Goal: Task Accomplishment & Management: Complete application form

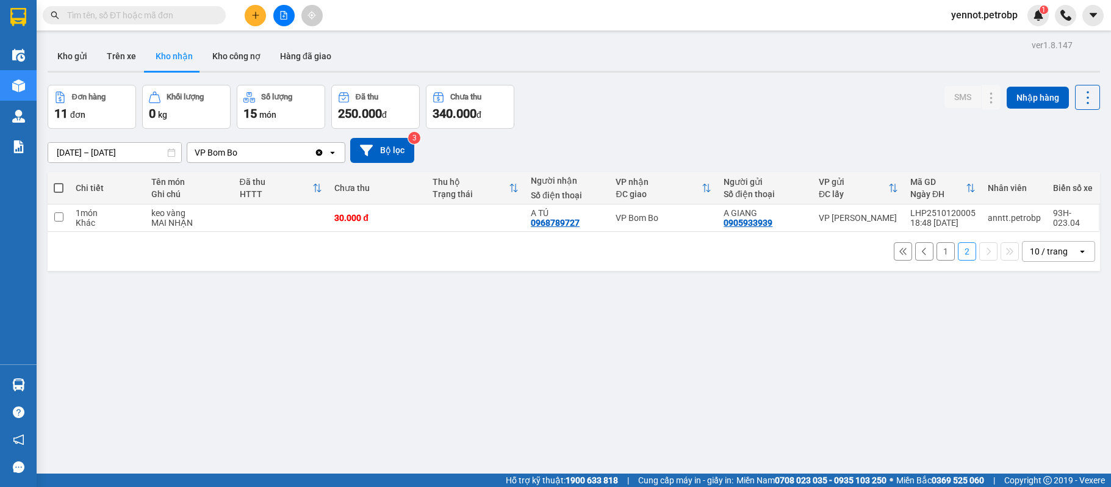
click at [130, 17] on input "text" at bounding box center [139, 15] width 144 height 13
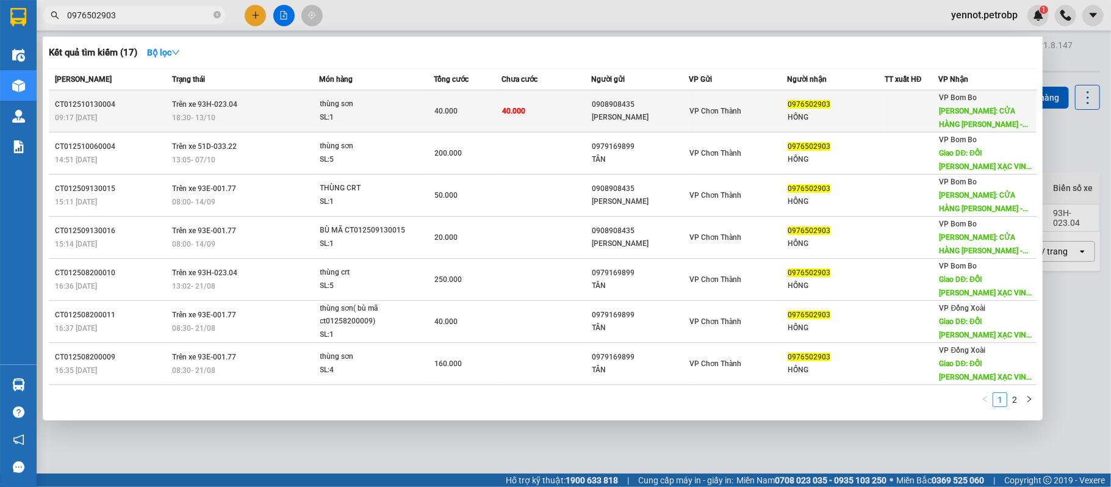
type input "0976502903"
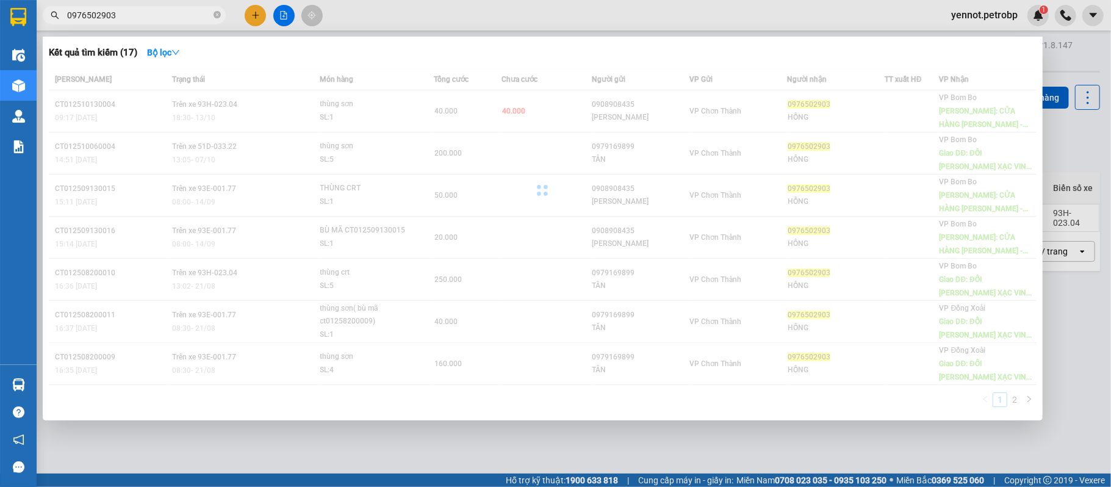
click at [236, 113] on div "[PERSON_NAME] thái Món hàng [PERSON_NAME] [PERSON_NAME] Người gửi VP Gửi Người …" at bounding box center [543, 241] width 988 height 346
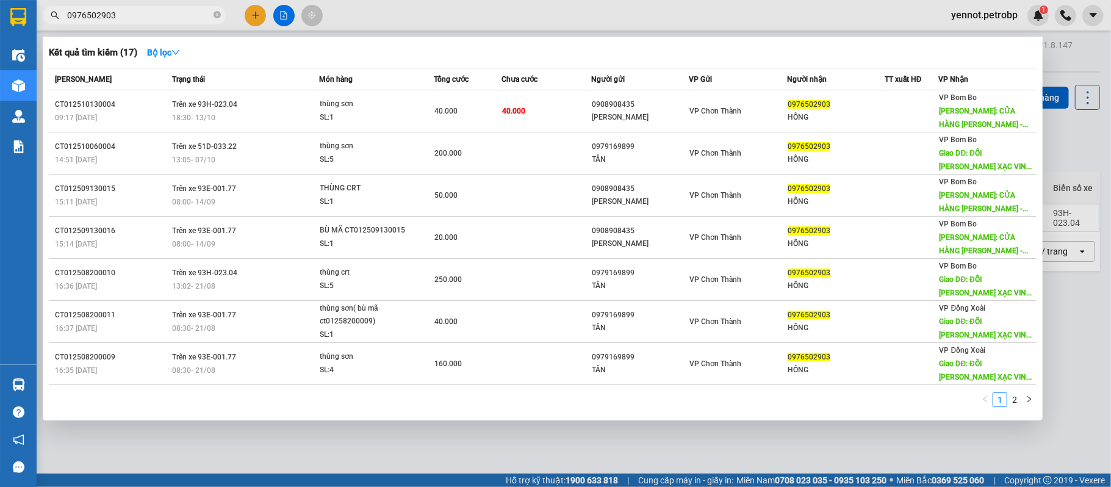
click at [244, 113] on div "18:30 [DATE]" at bounding box center [245, 117] width 146 height 13
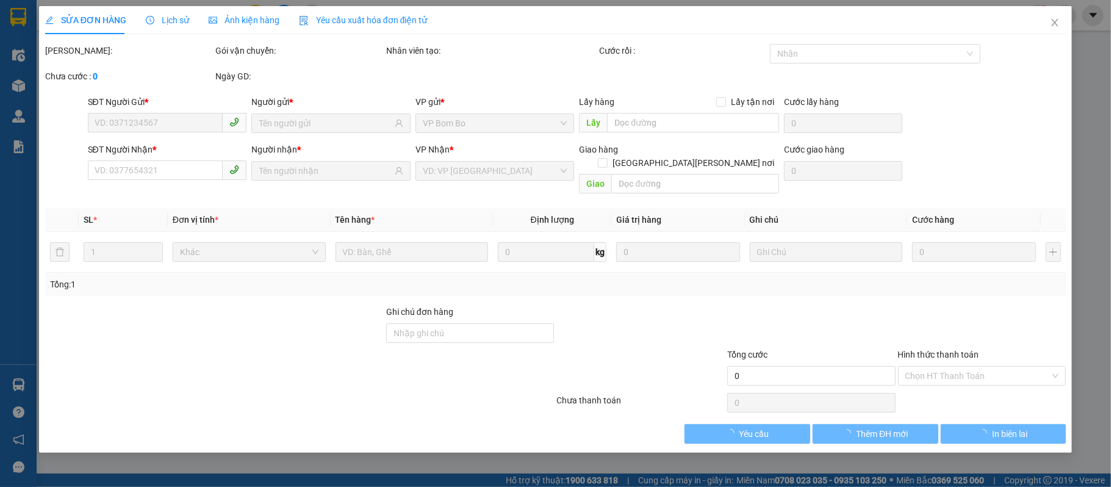
type input "0908908435"
type input "[PERSON_NAME]"
type input "0976502903"
type input "HỒNG"
type input "CỬA HÀNG THANH HỒNG - ĐỐI DIỆN TRẠM XẠC VINFAT"
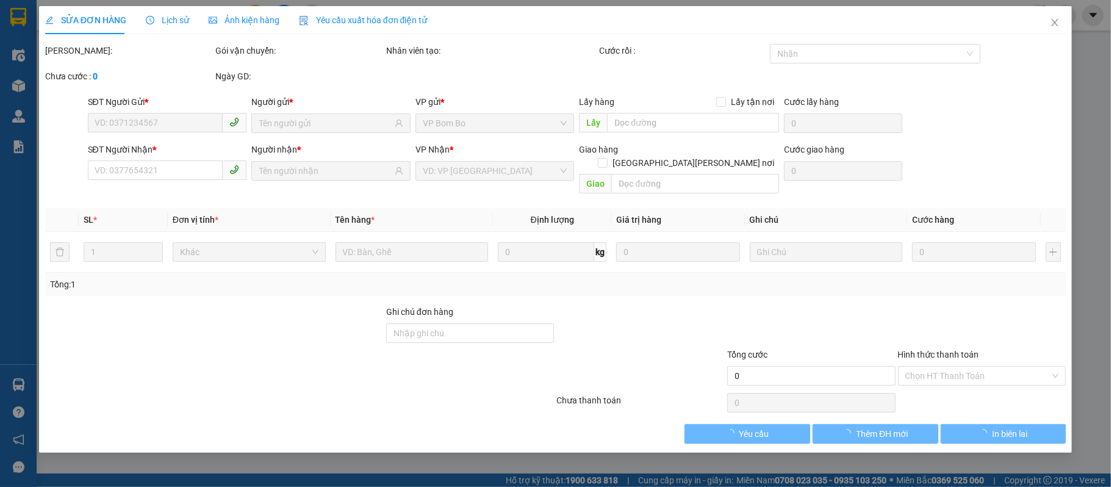
type input "40.000"
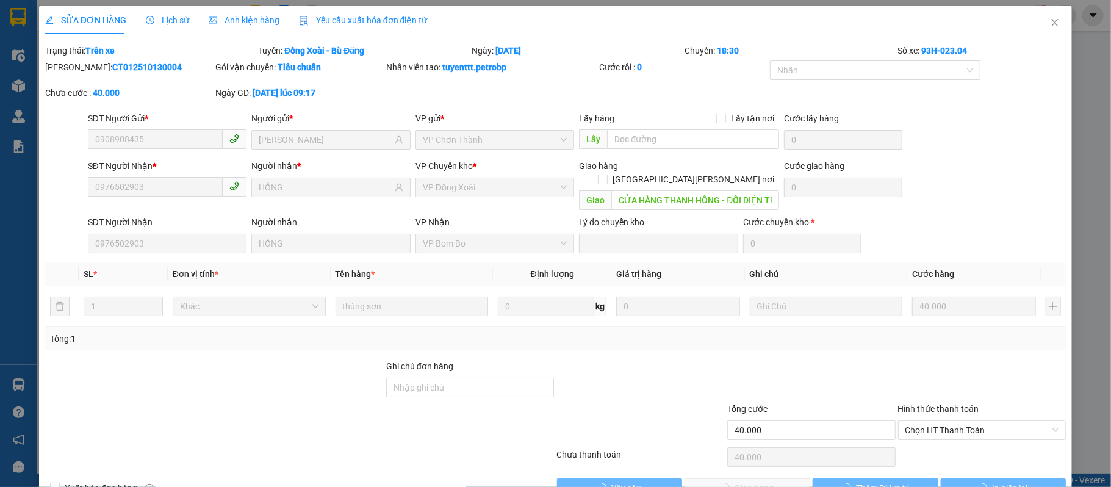
click at [174, 20] on span "Lịch sử" at bounding box center [167, 20] width 43 height 10
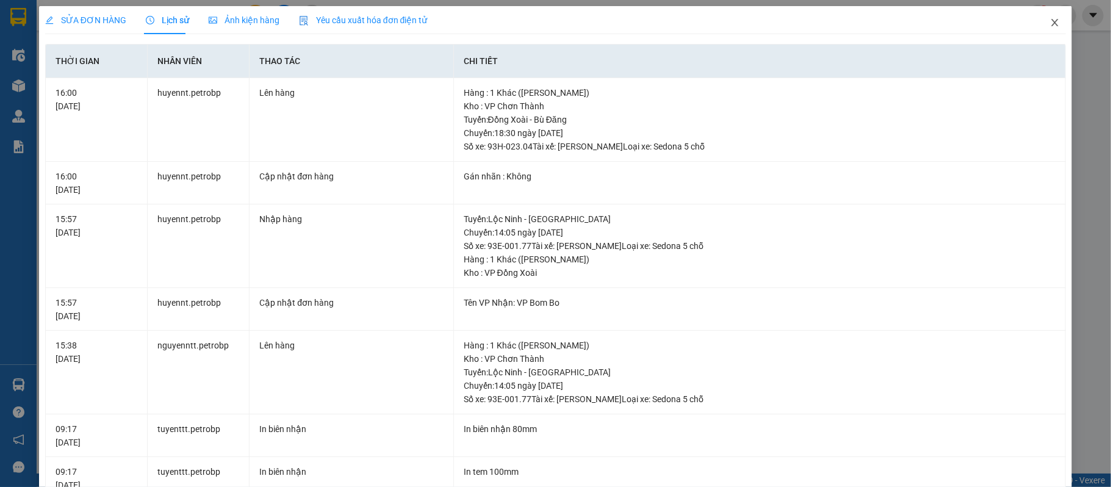
click at [1050, 24] on icon "close" at bounding box center [1055, 23] width 10 height 10
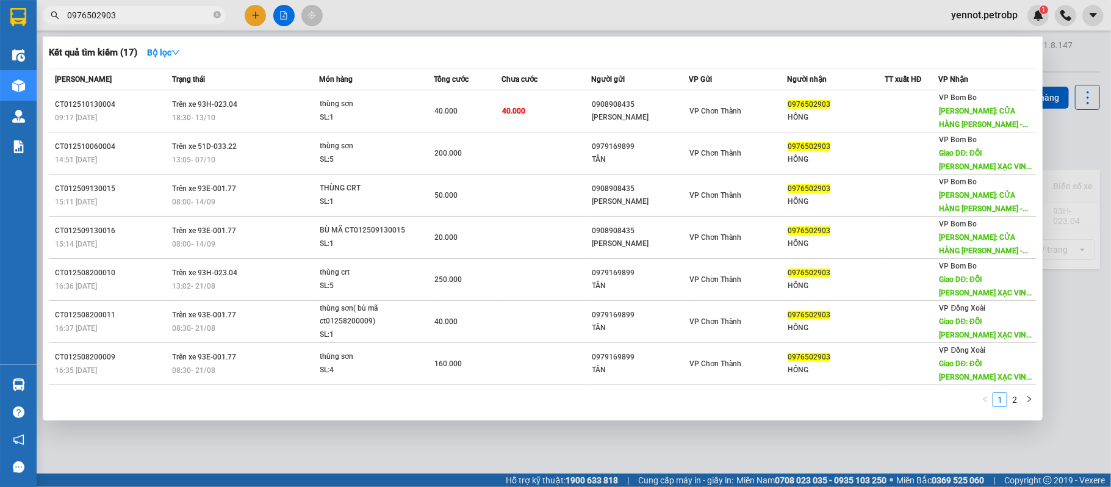
click at [149, 13] on input "0976502903" at bounding box center [139, 15] width 144 height 13
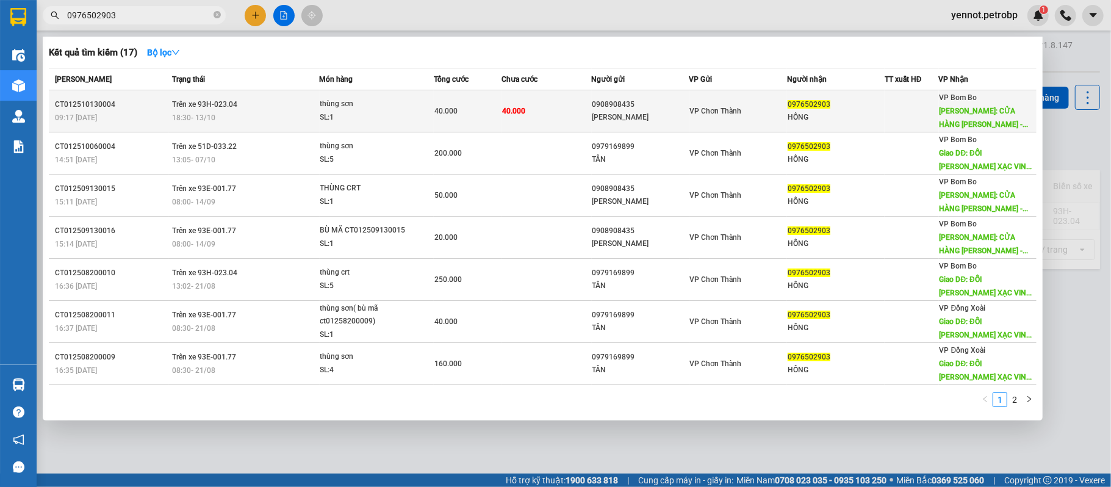
click at [232, 106] on span "Trên xe 93H-023.04" at bounding box center [204, 104] width 65 height 9
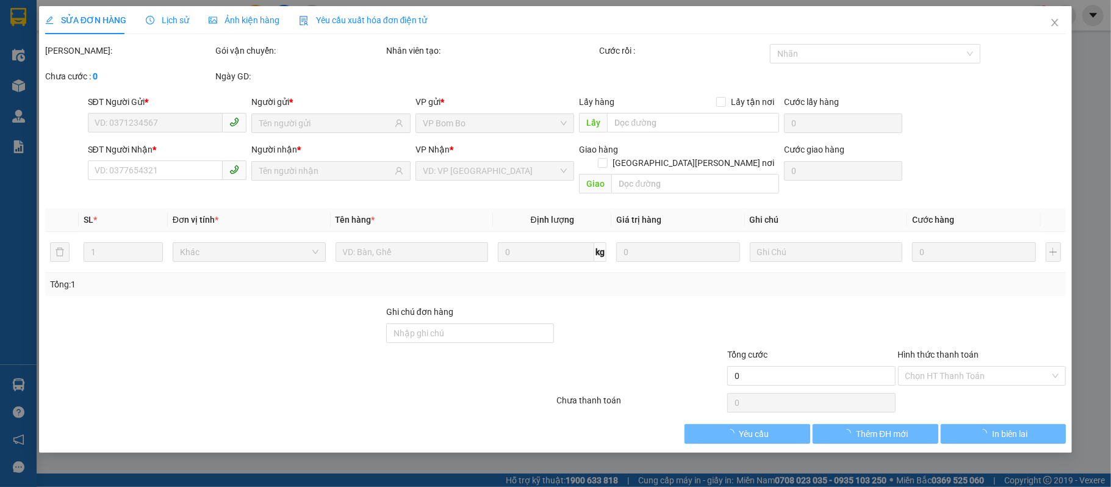
type input "0908908435"
type input "[PERSON_NAME]"
type input "0976502903"
type input "HỒNG"
type input "CỬA HÀNG THANH HỒNG - ĐỐI DIỆN TRẠM XẠC VINFAT"
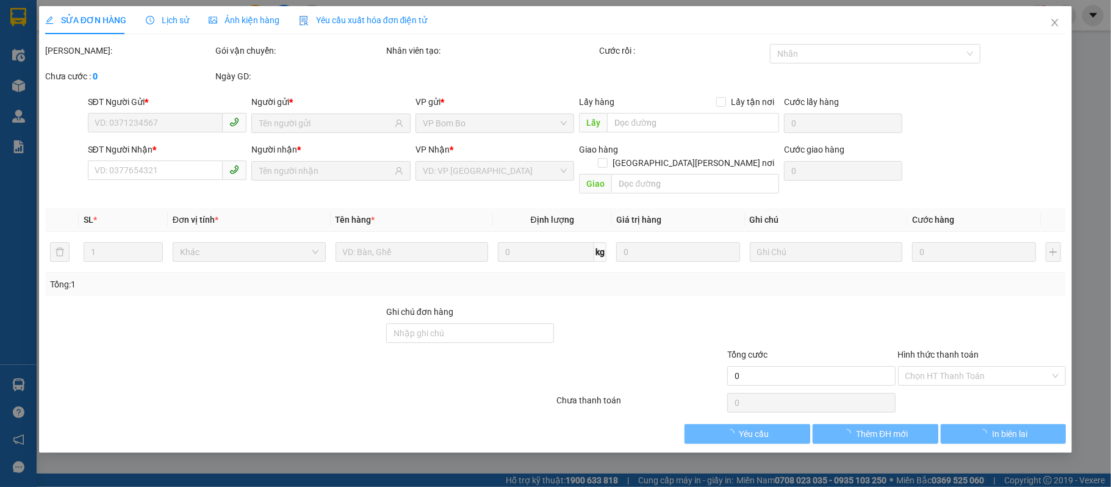
type input "40.000"
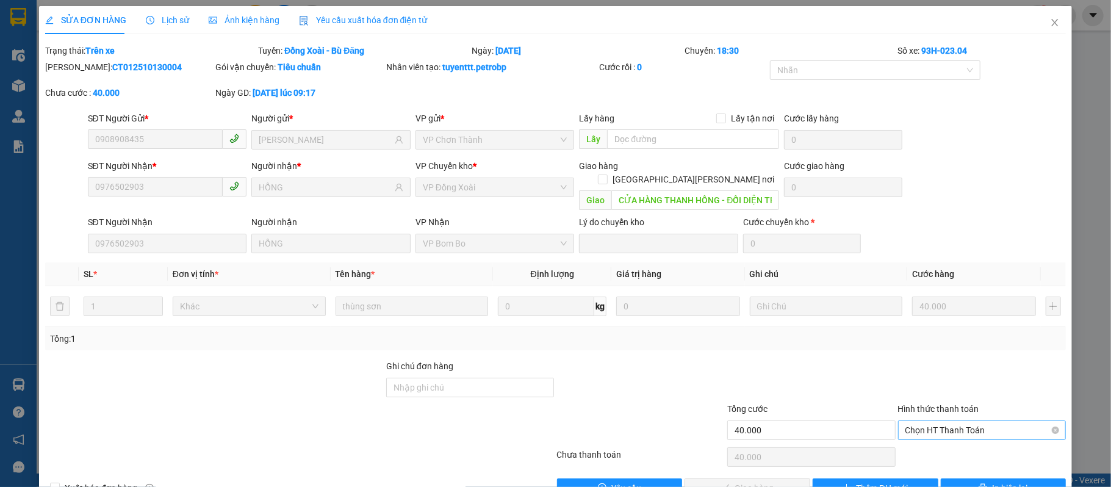
click at [931, 421] on span "Chọn HT Thanh Toán" at bounding box center [982, 430] width 154 height 18
click at [923, 355] on div "Tại văn phòng" at bounding box center [972, 354] width 152 height 13
type input "0"
click at [1050, 24] on icon "close" at bounding box center [1055, 23] width 10 height 10
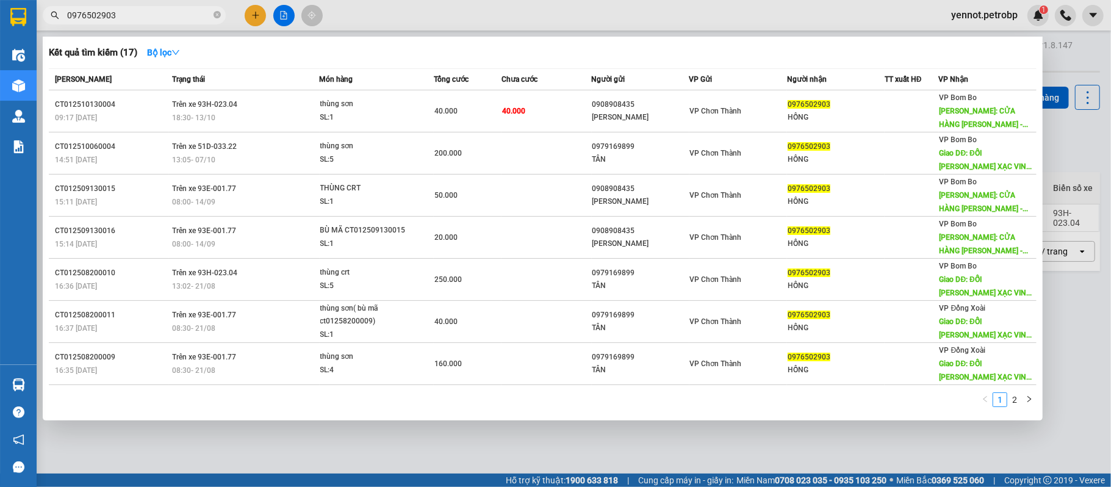
click at [167, 13] on input "0976502903" at bounding box center [139, 15] width 144 height 13
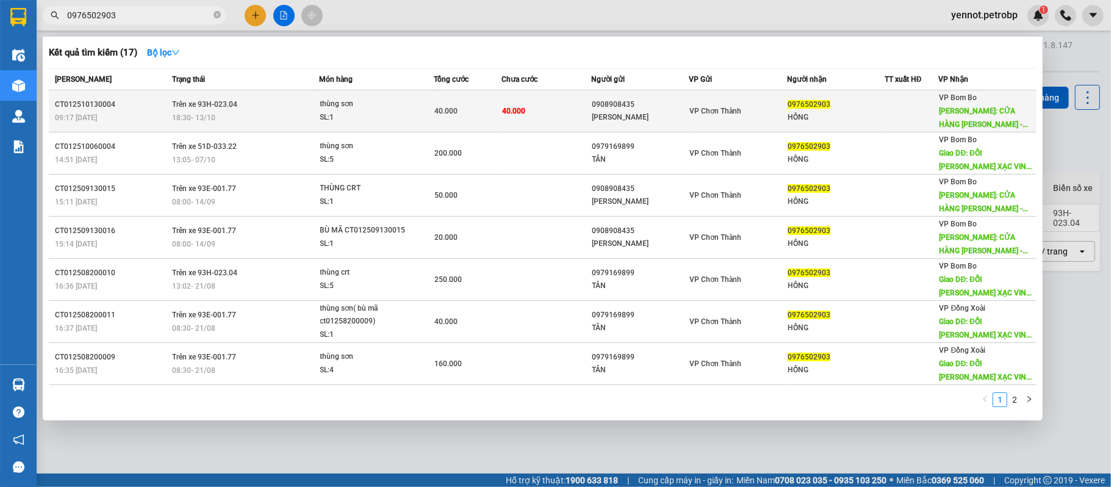
click at [803, 115] on div "HỒNG" at bounding box center [836, 117] width 96 height 13
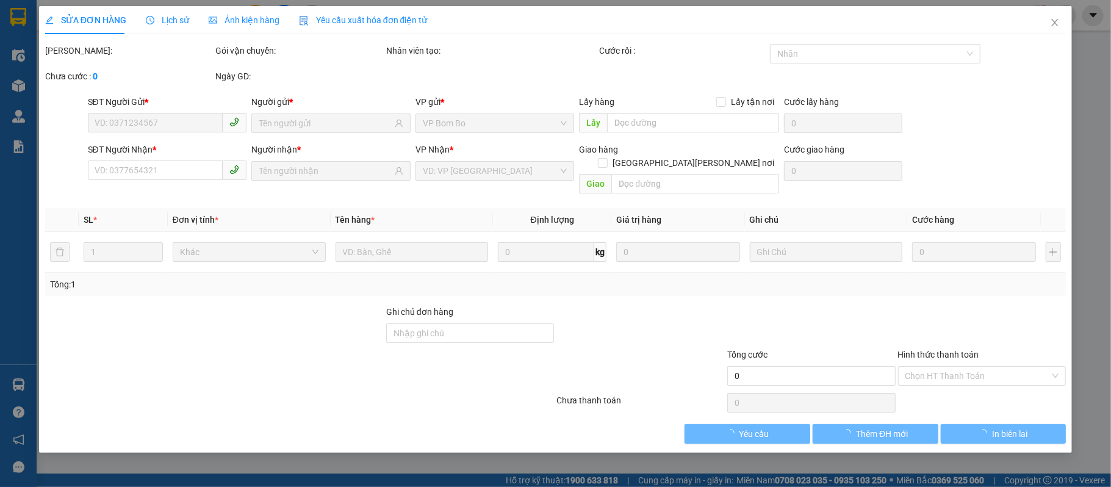
type input "0908908435"
type input "[PERSON_NAME]"
type input "0976502903"
type input "HỒNG"
type input "CỬA HÀNG THANH HỒNG - ĐỐI DIỆN TRẠM XẠC VINFAT"
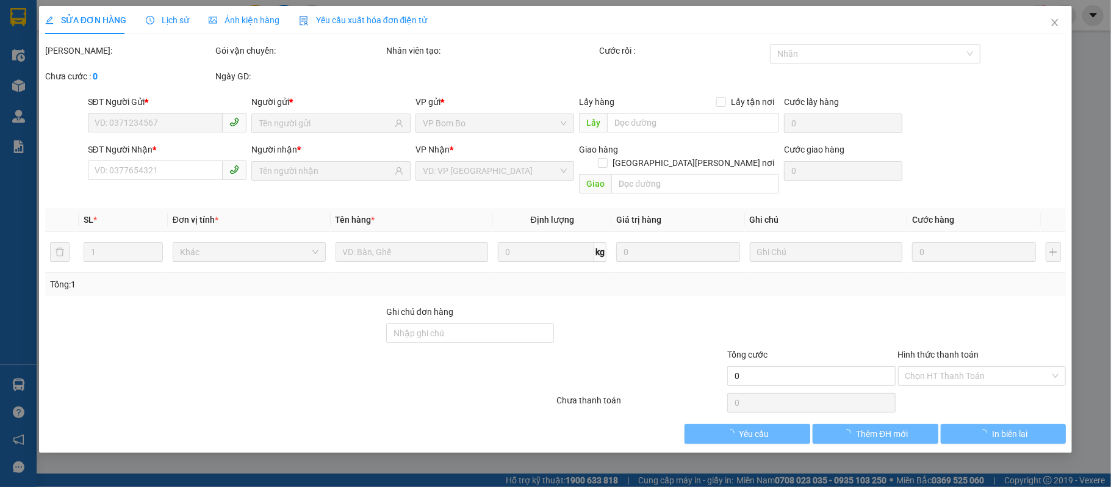
type input "40.000"
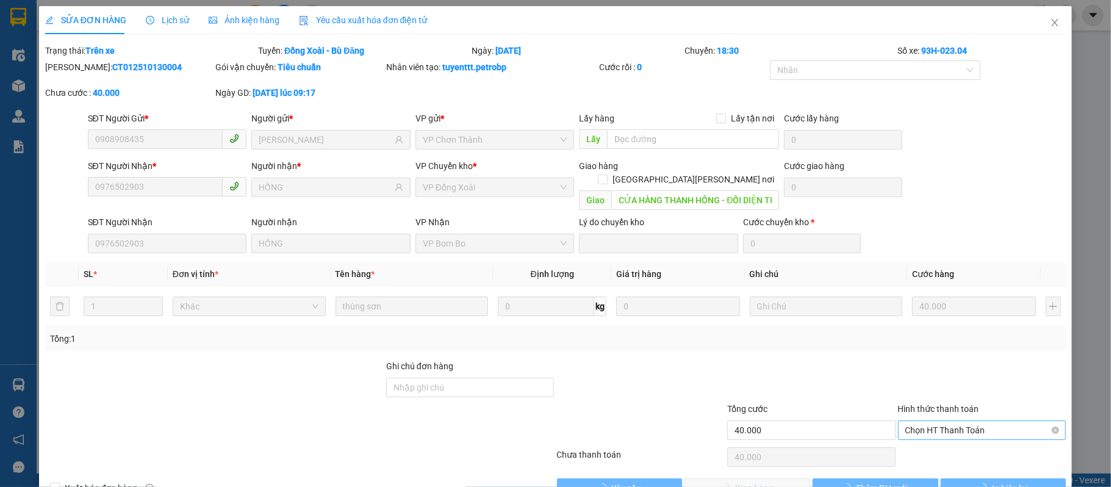
click at [923, 421] on span "Chọn HT Thanh Toán" at bounding box center [982, 430] width 154 height 18
click at [942, 355] on div "Tại văn phòng" at bounding box center [972, 354] width 152 height 13
type input "0"
click at [750, 481] on span "Giao hàng" at bounding box center [754, 487] width 39 height 13
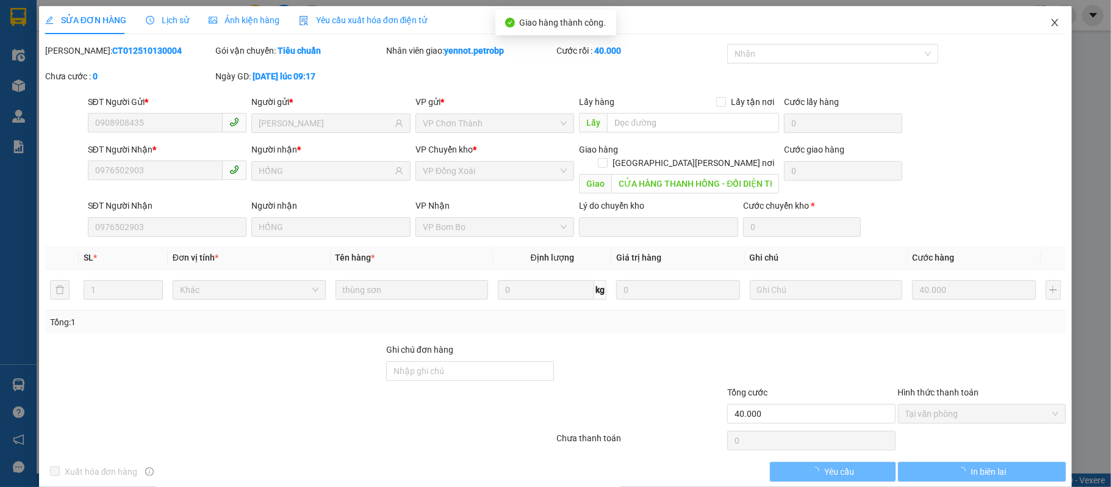
click at [1050, 27] on icon "close" at bounding box center [1055, 23] width 10 height 10
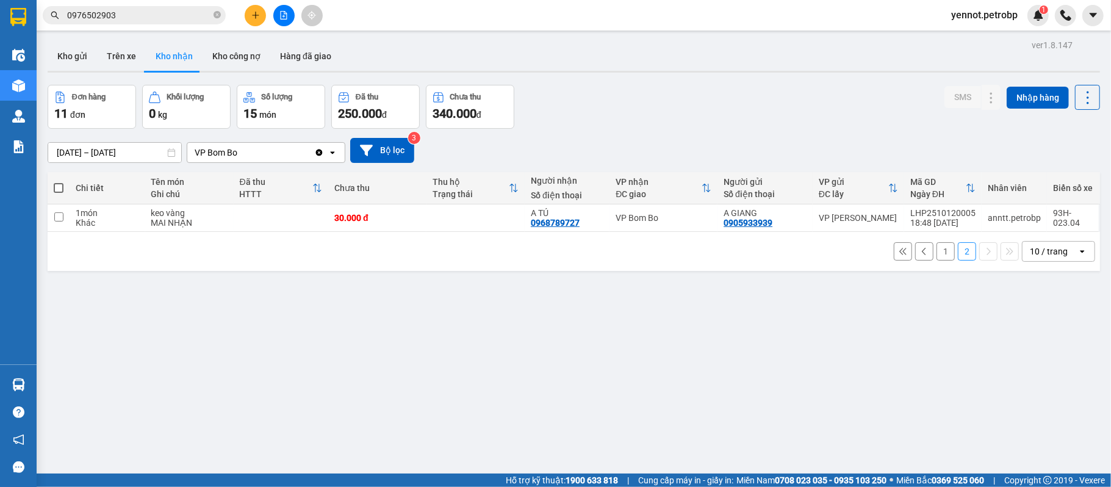
click at [937, 257] on button "1" at bounding box center [946, 251] width 18 height 18
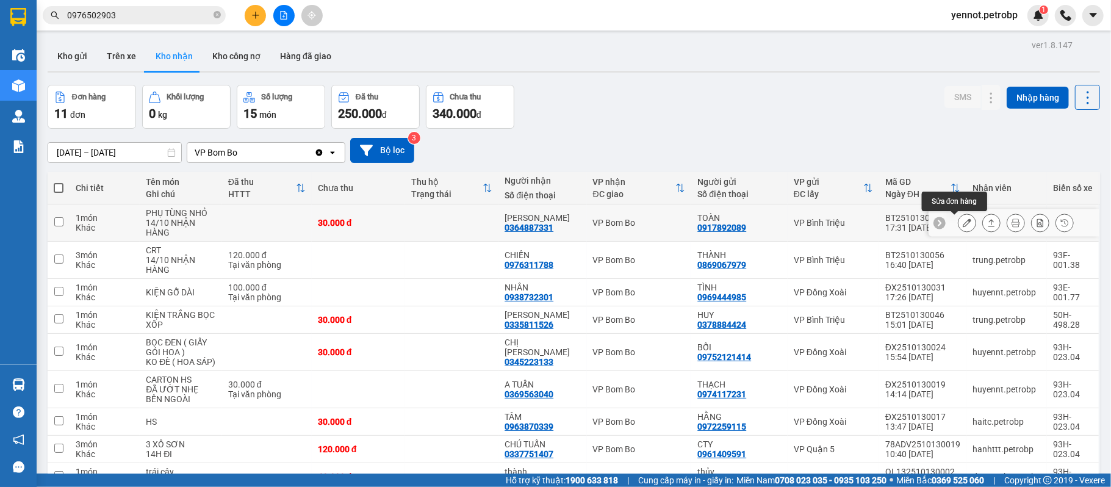
click at [959, 218] on button at bounding box center [967, 222] width 17 height 21
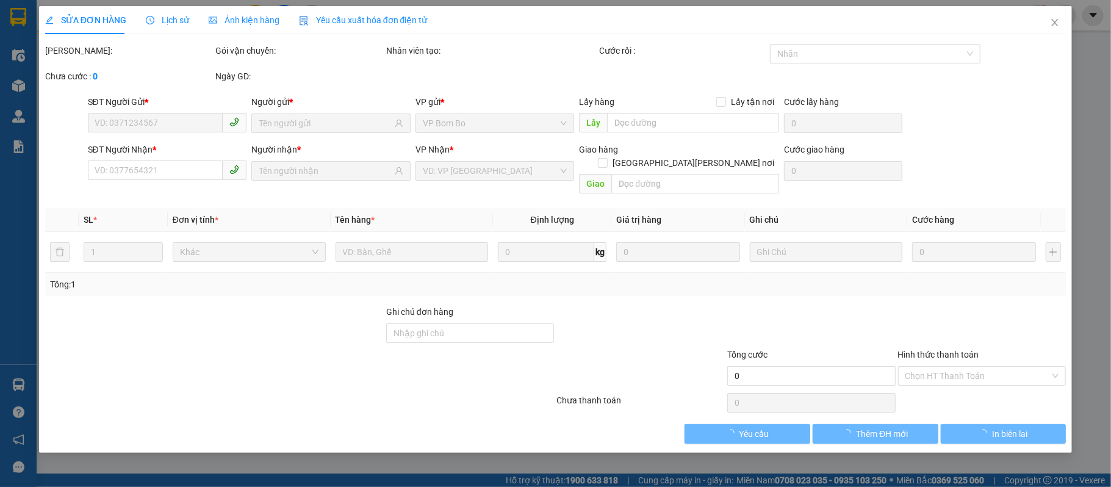
type input "0917892089"
type input "TOÀN"
type input "0364887331"
type input "[PERSON_NAME]"
type input "30.000"
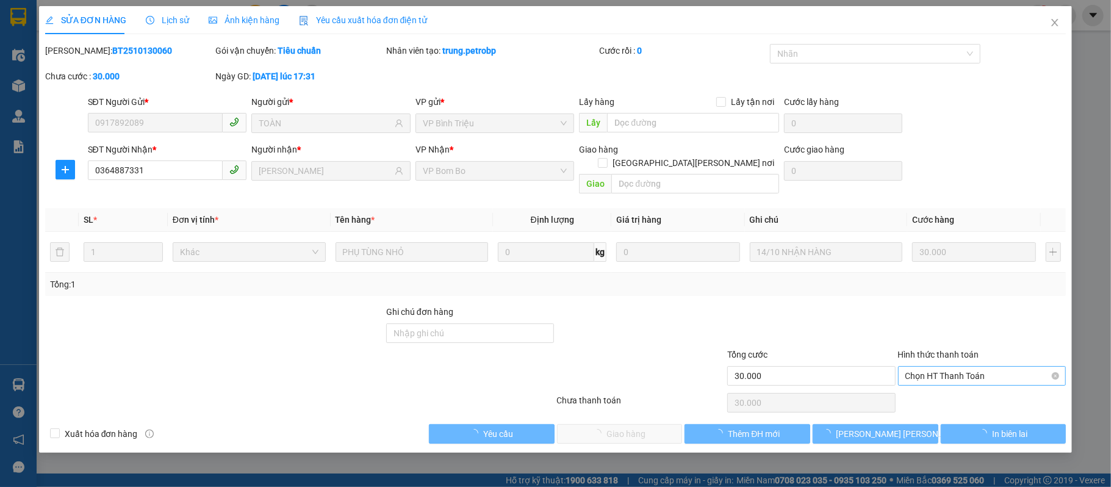
click at [926, 367] on span "Chọn HT Thanh Toán" at bounding box center [982, 376] width 154 height 18
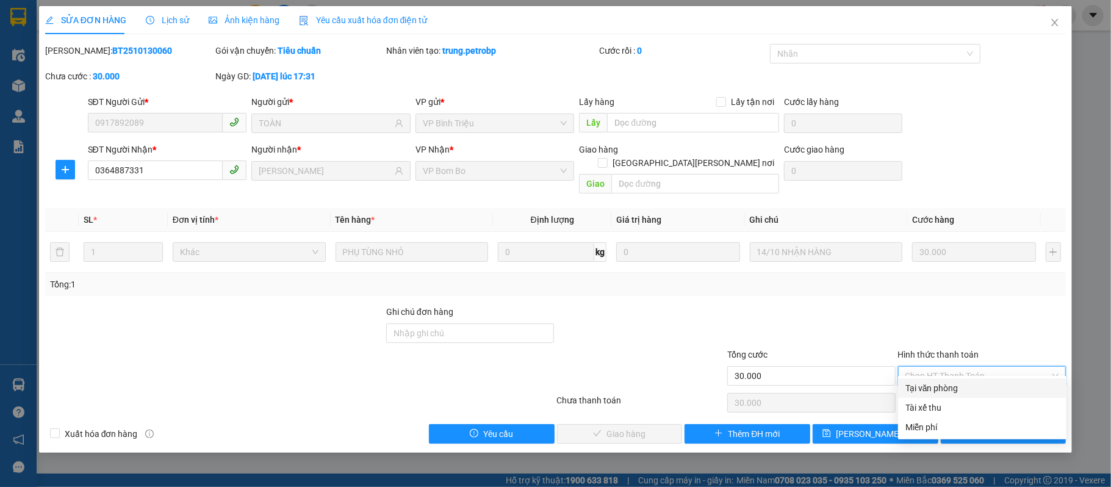
click at [936, 384] on div "Tại văn phòng" at bounding box center [982, 387] width 154 height 13
type input "0"
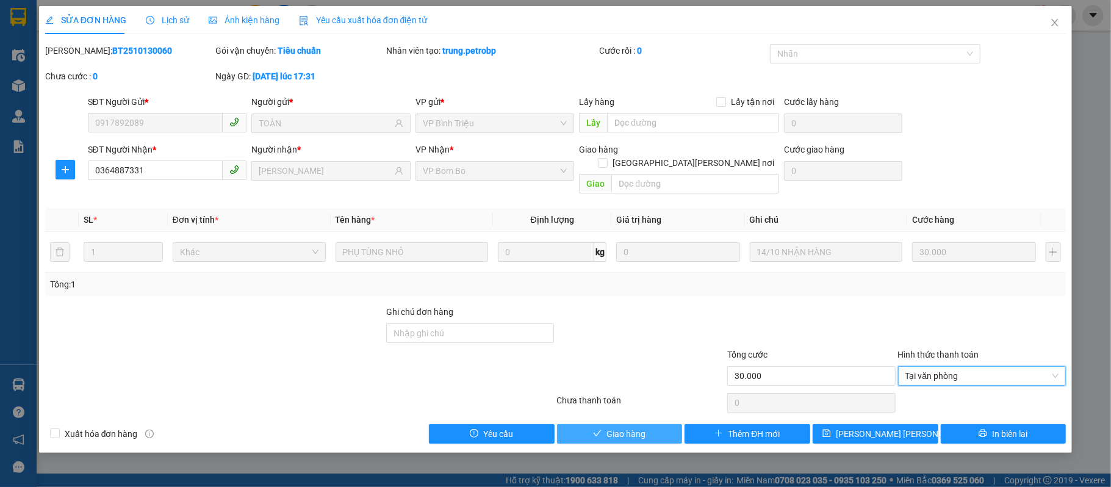
click at [635, 427] on span "Giao hàng" at bounding box center [625, 433] width 39 height 13
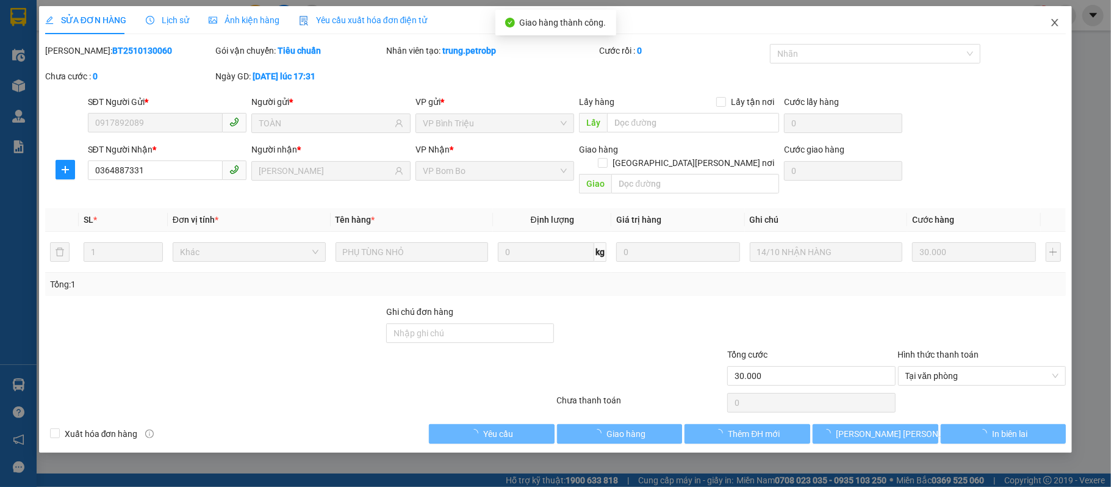
click at [1056, 21] on icon "close" at bounding box center [1055, 23] width 10 height 10
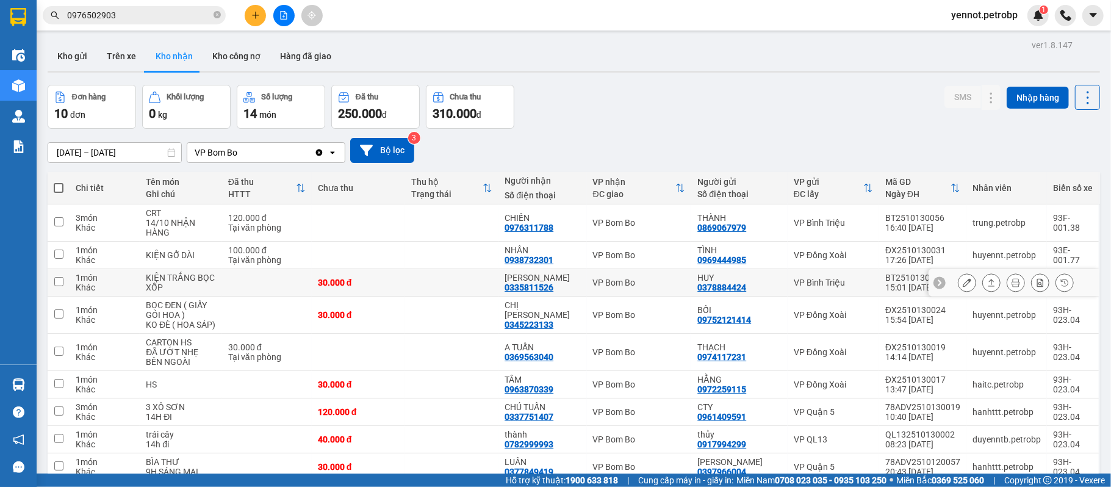
scroll to position [81, 0]
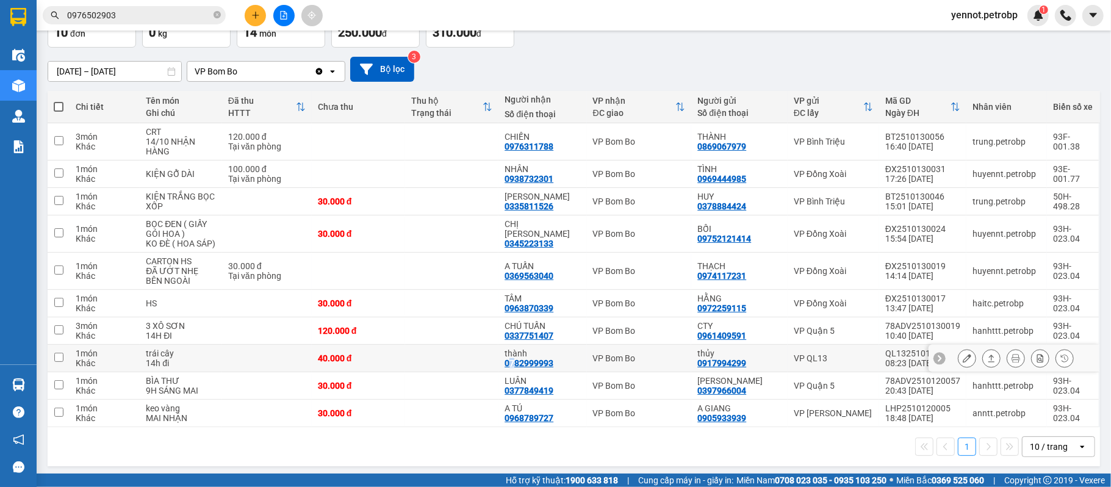
click at [517, 367] on div "0782999993" at bounding box center [529, 363] width 49 height 10
click at [506, 362] on td "thành 0782999993" at bounding box center [542, 358] width 88 height 27
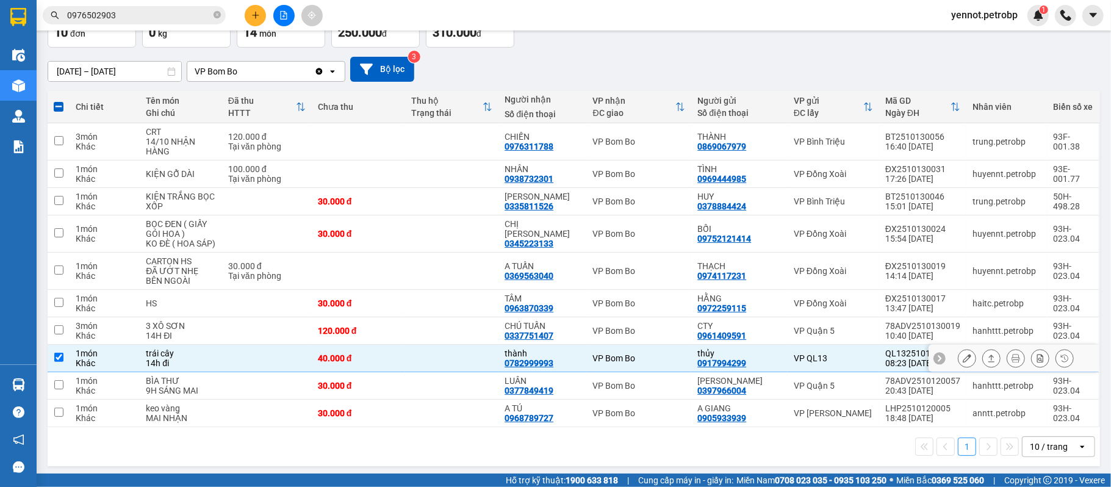
click at [503, 358] on td "thành 0782999993" at bounding box center [542, 358] width 88 height 27
checkbox input "false"
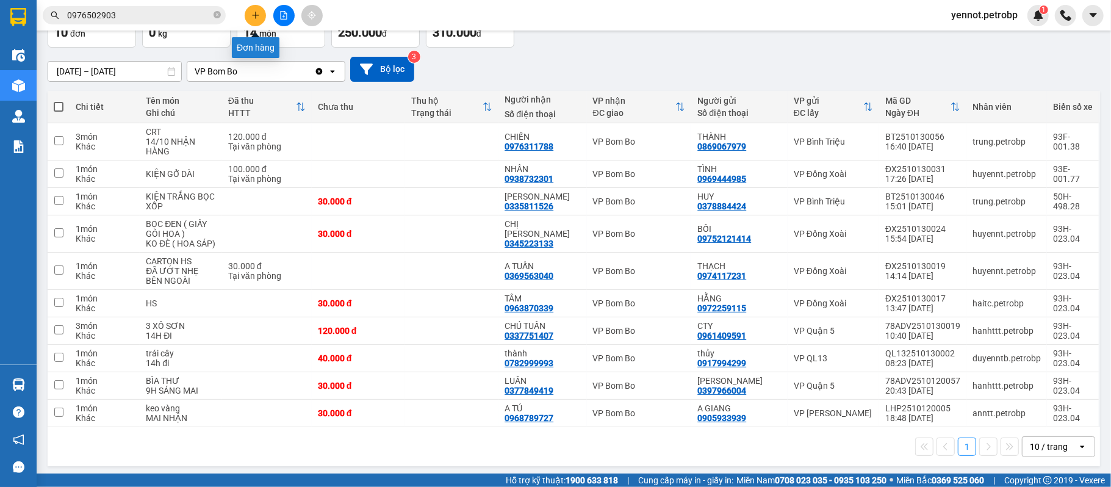
click at [253, 15] on icon "plus" at bounding box center [255, 15] width 9 height 9
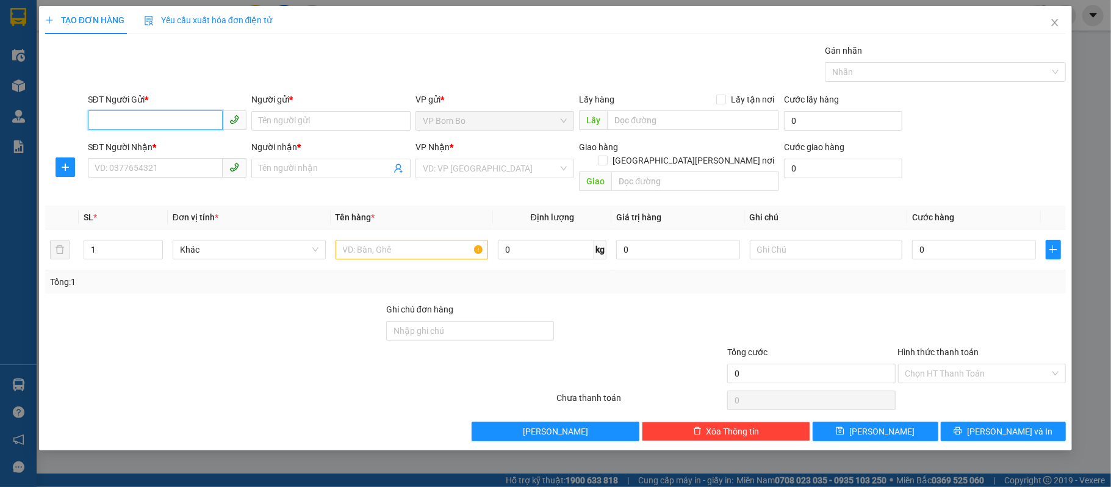
click at [155, 124] on input "SĐT Người Gửi *" at bounding box center [155, 120] width 135 height 20
click at [176, 149] on div "0387728904 - [PERSON_NAME]" at bounding box center [167, 145] width 145 height 13
type input "0387728904"
type input "CHÚ NGOẠN"
type input "0829328379"
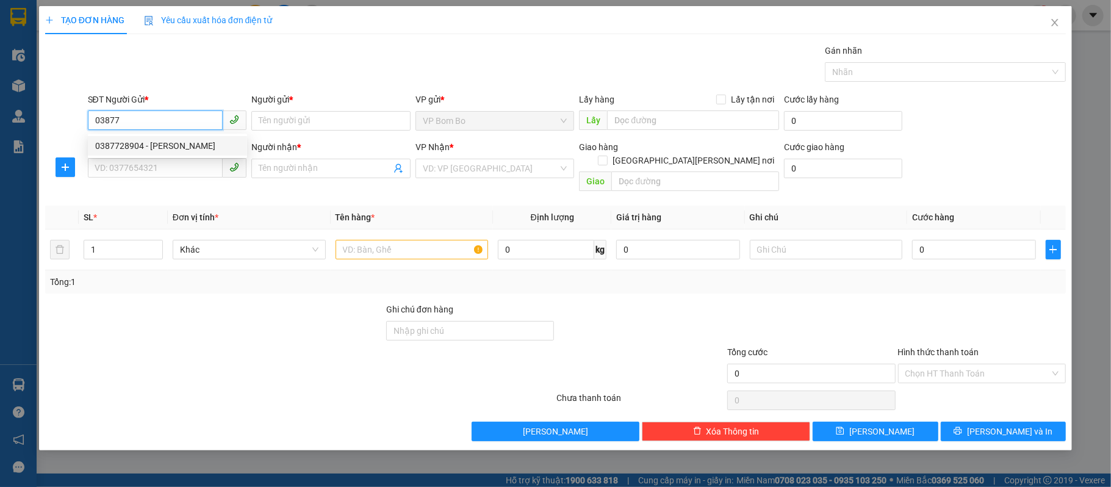
type input "ĐẮC HUY"
type input "40.000"
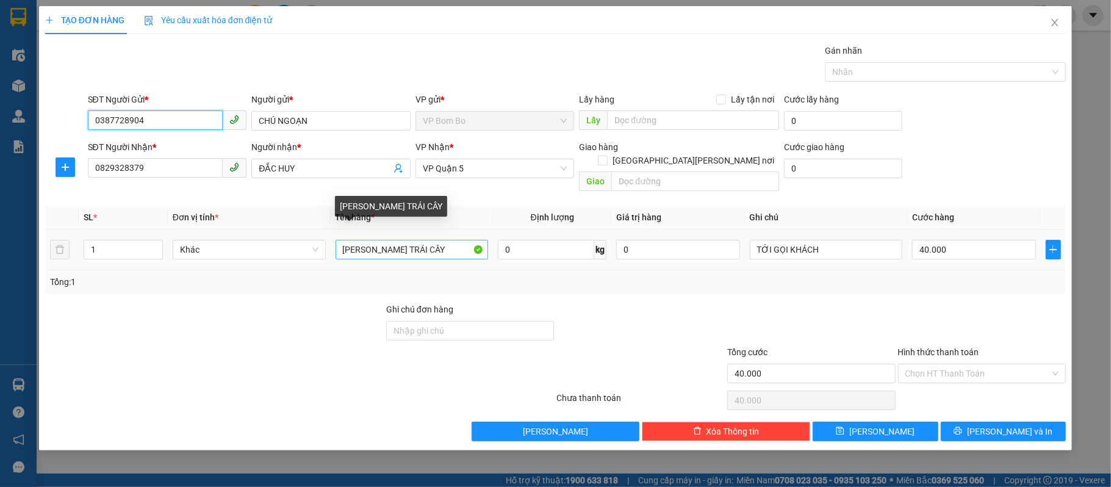
type input "0387728904"
click at [442, 240] on input "[PERSON_NAME] TRÁI CÂY" at bounding box center [412, 250] width 153 height 20
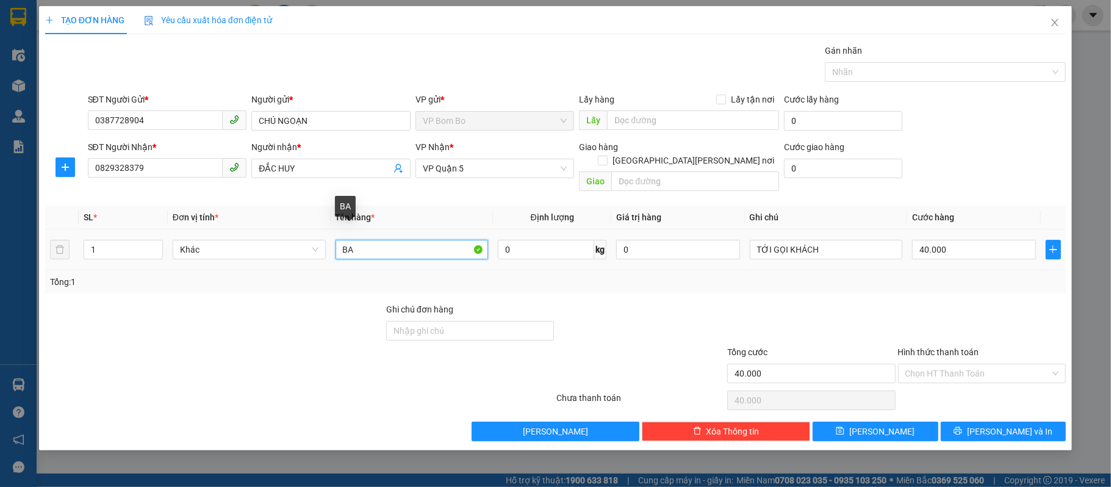
type input "B"
type input "CARTON TRÁI CÂY"
click at [63, 167] on icon "plus" at bounding box center [65, 167] width 7 height 1
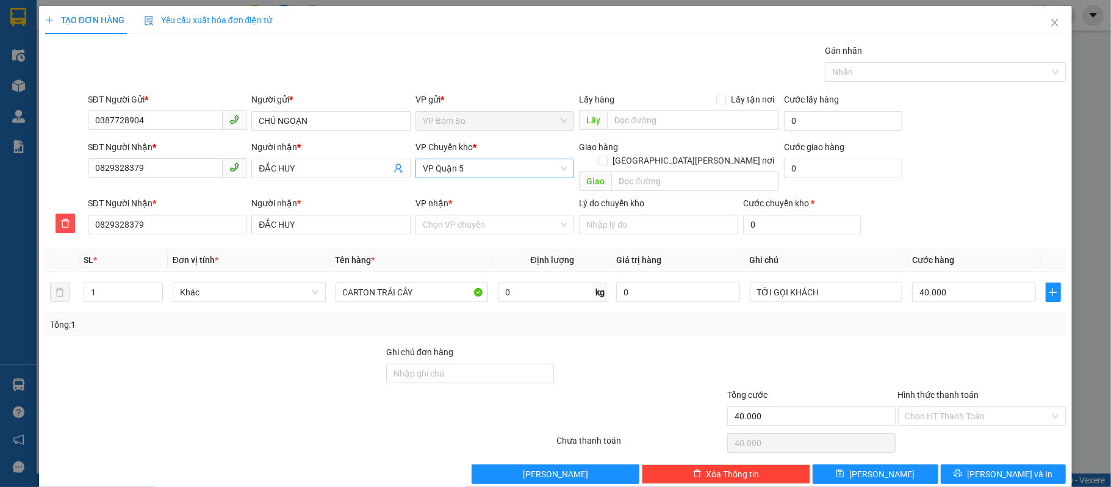
click at [469, 172] on span "VP Quận 5" at bounding box center [495, 168] width 145 height 18
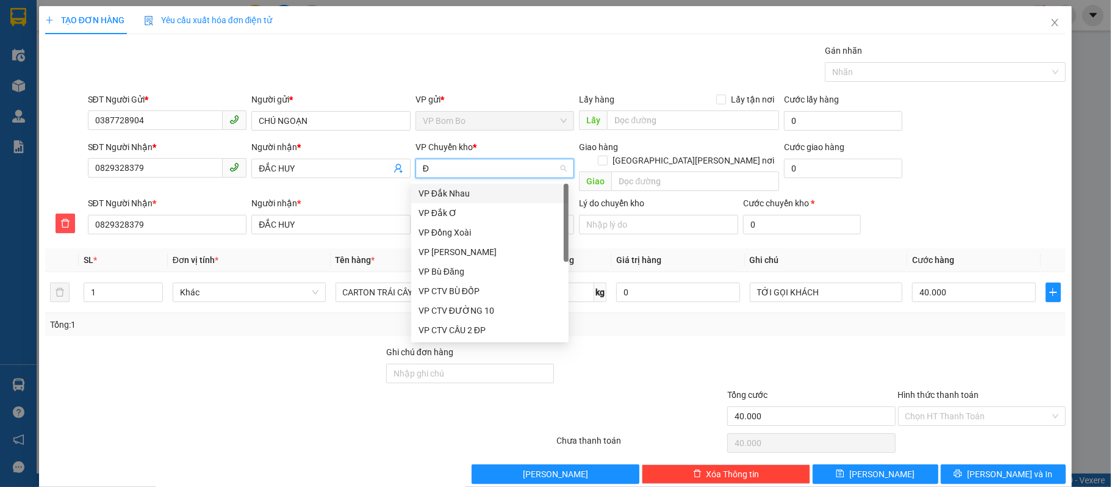
type input "ĐO"
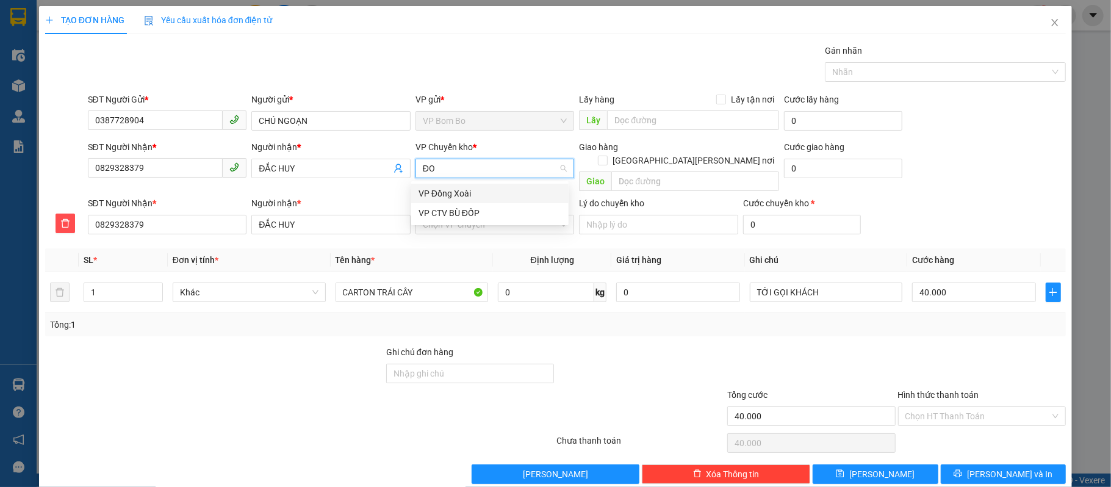
click at [477, 189] on div "VP Đồng Xoài" at bounding box center [490, 193] width 143 height 13
click at [489, 215] on input "VP nhận *" at bounding box center [491, 224] width 136 height 18
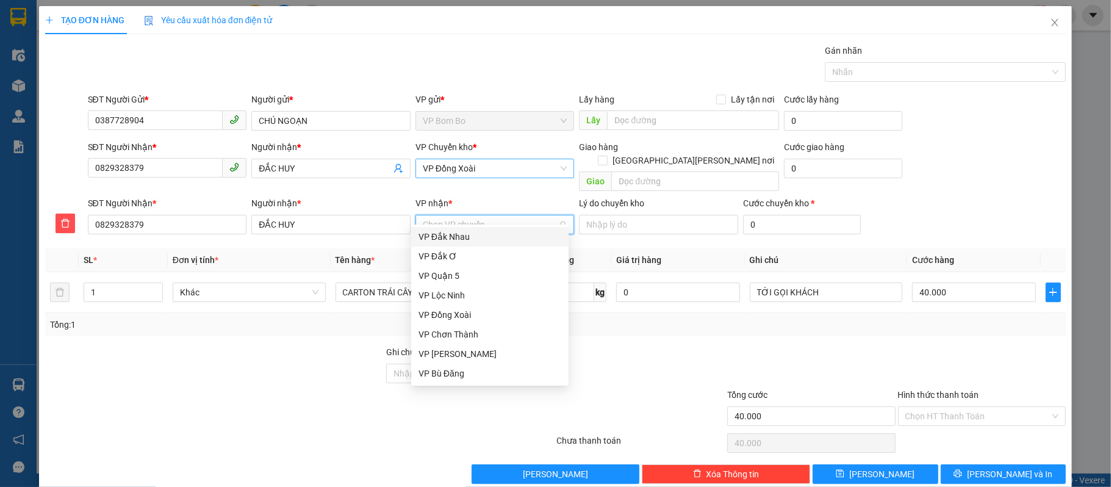
type input "Q"
click at [464, 232] on div "VP Quận 5" at bounding box center [490, 236] width 143 height 13
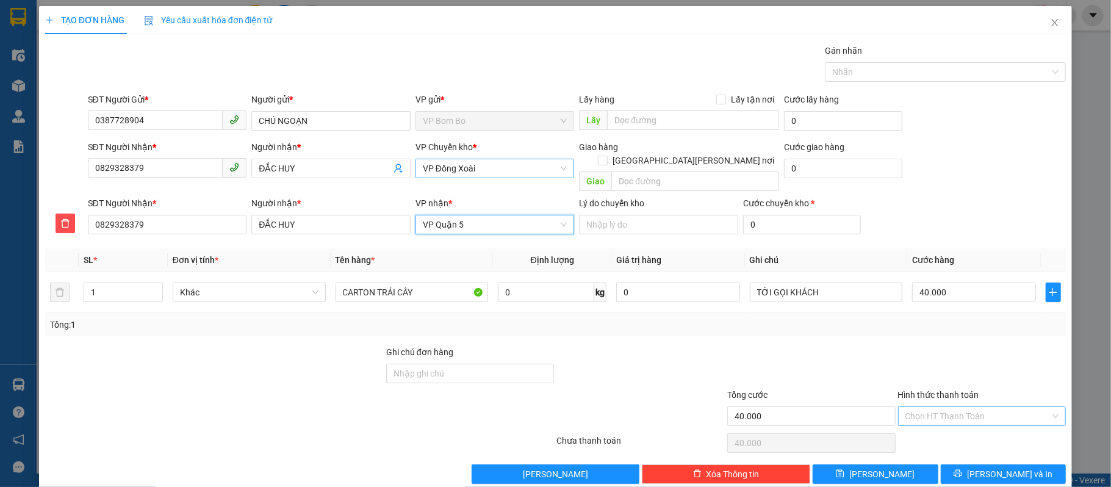
click at [952, 411] on input "Hình thức thanh toán" at bounding box center [977, 416] width 145 height 18
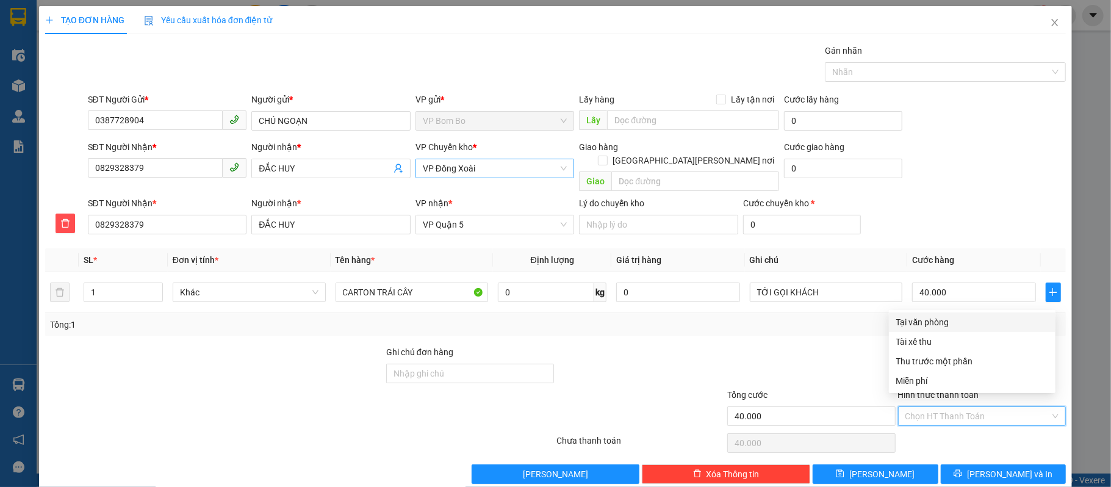
click at [924, 328] on div "Tại văn phòng" at bounding box center [972, 321] width 152 height 13
type input "0"
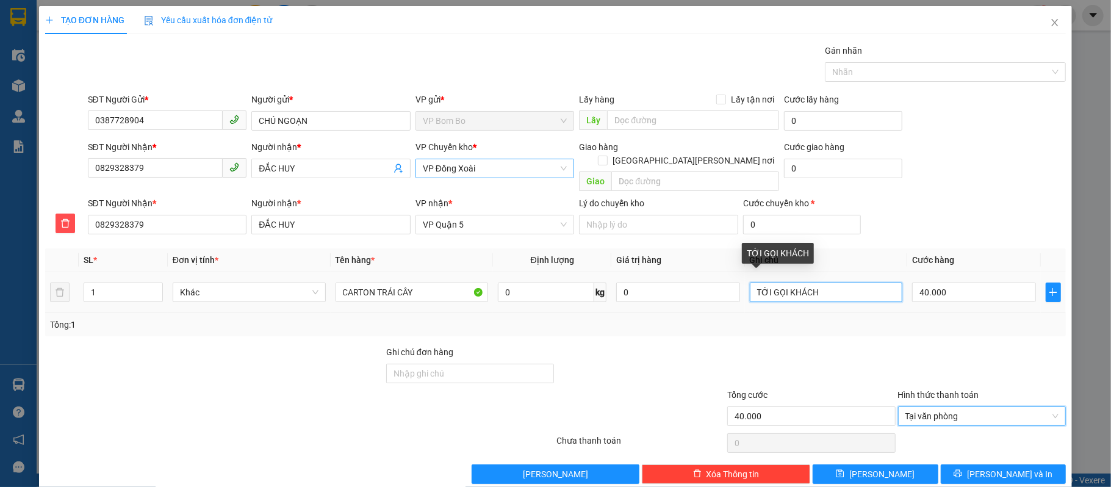
click at [838, 283] on input "TỚI GỌI KHÁCH" at bounding box center [826, 293] width 153 height 20
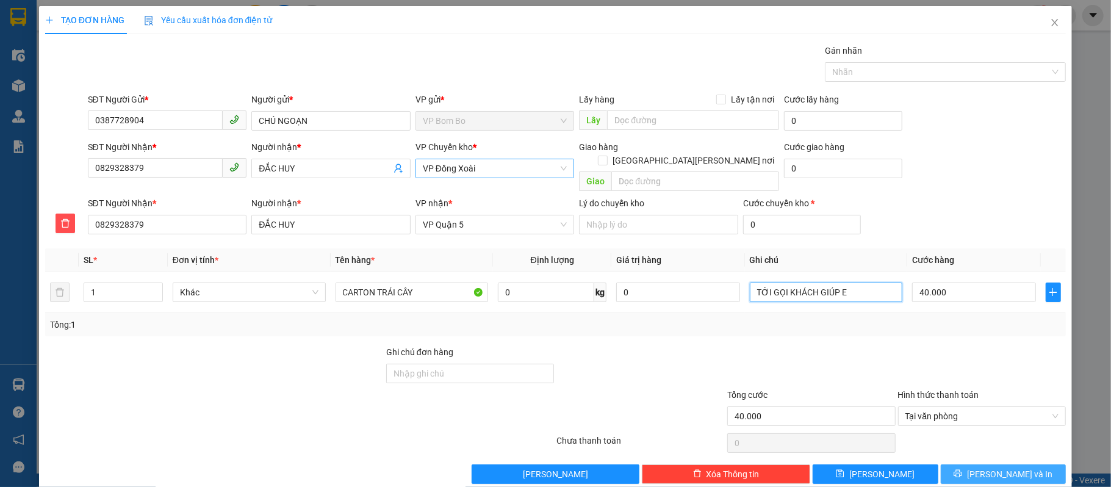
type input "TỚI GỌI KHÁCH GIÚP E"
click at [1006, 467] on span "[PERSON_NAME] và In" at bounding box center [1009, 473] width 85 height 13
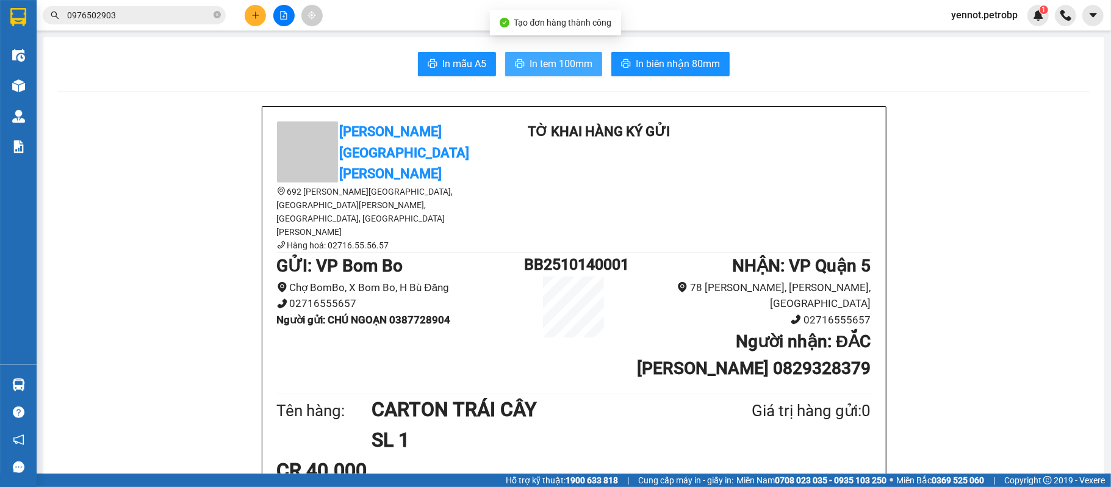
click at [567, 55] on button "In tem 100mm" at bounding box center [553, 64] width 97 height 24
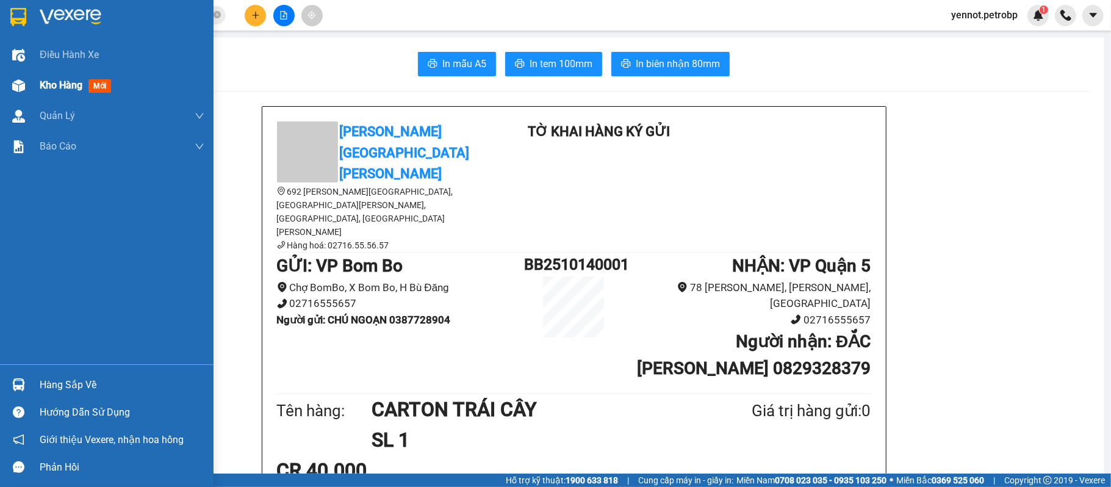
click at [25, 93] on div at bounding box center [18, 85] width 21 height 21
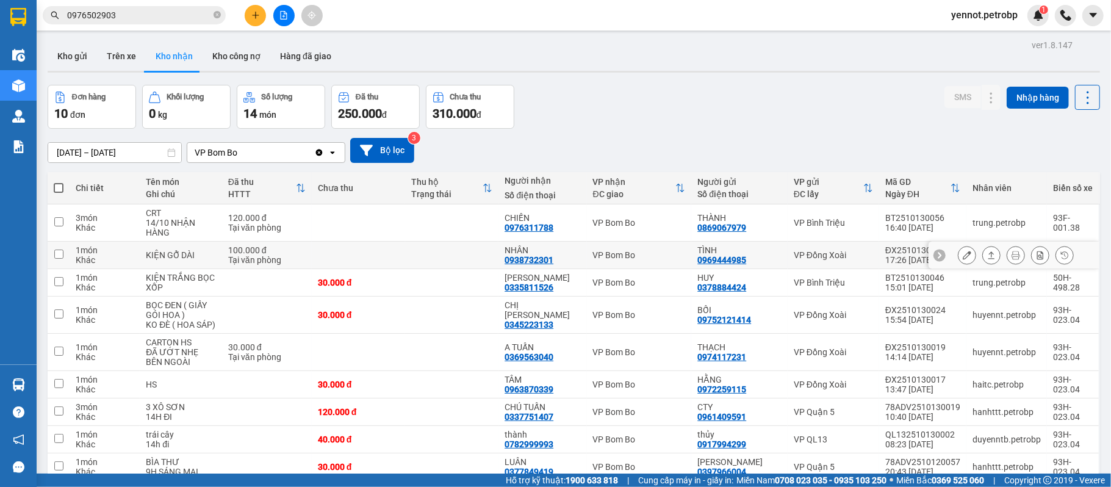
scroll to position [81, 0]
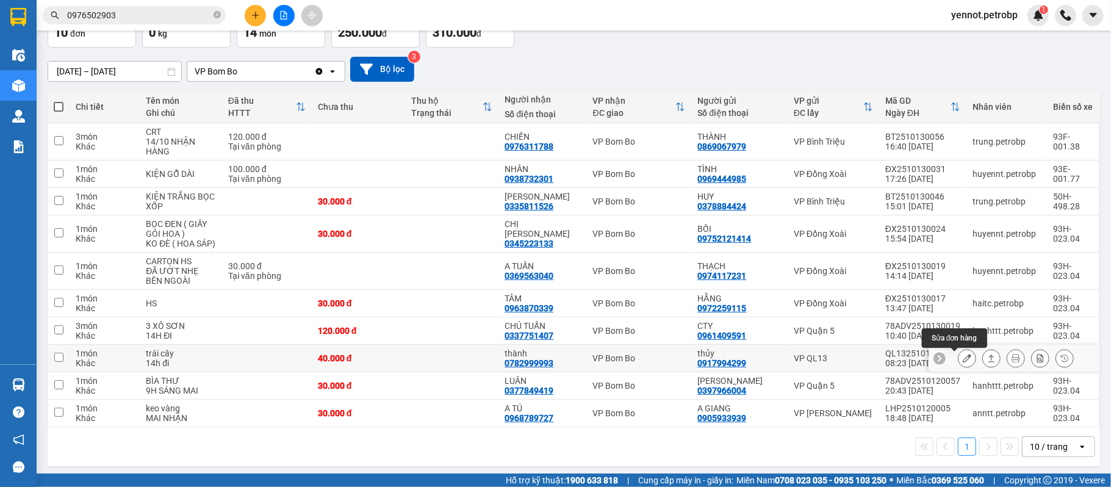
click at [963, 360] on icon at bounding box center [967, 358] width 9 height 9
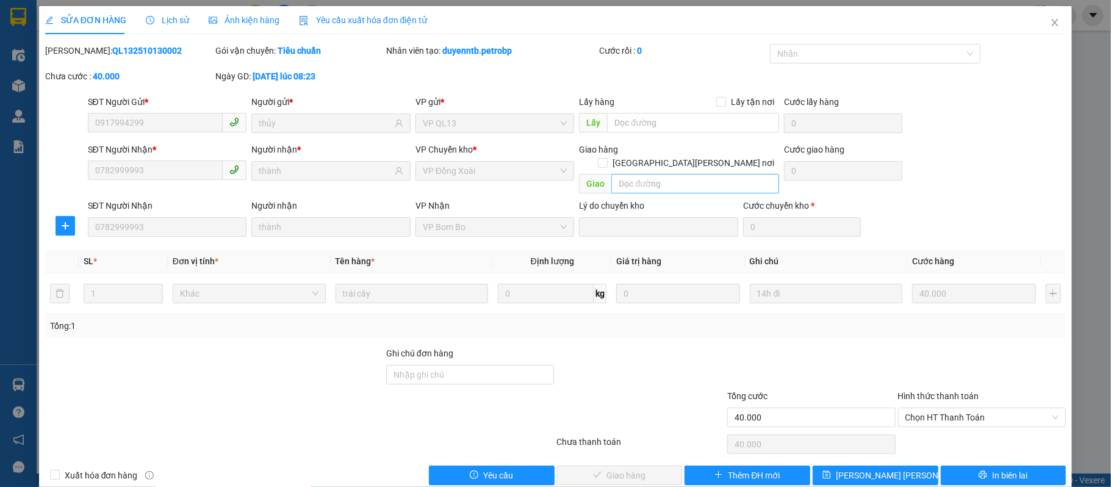
type input "0917994299"
type input "thủy"
type input "0782999993"
type input "thành"
type input "40.000"
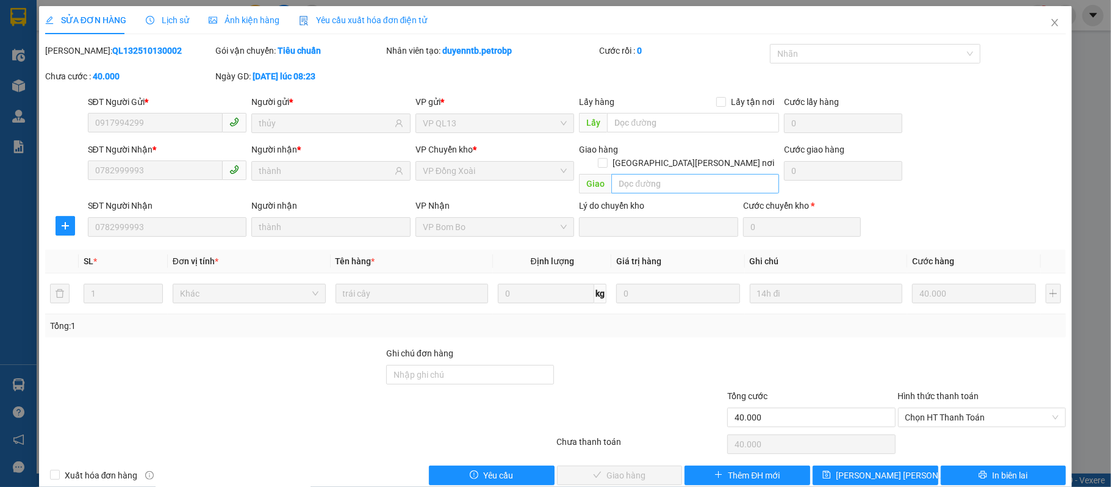
type input "40.000"
click at [637, 174] on input "text" at bounding box center [695, 184] width 168 height 20
click at [825, 181] on div "Cước giao hàng 0" at bounding box center [843, 164] width 118 height 43
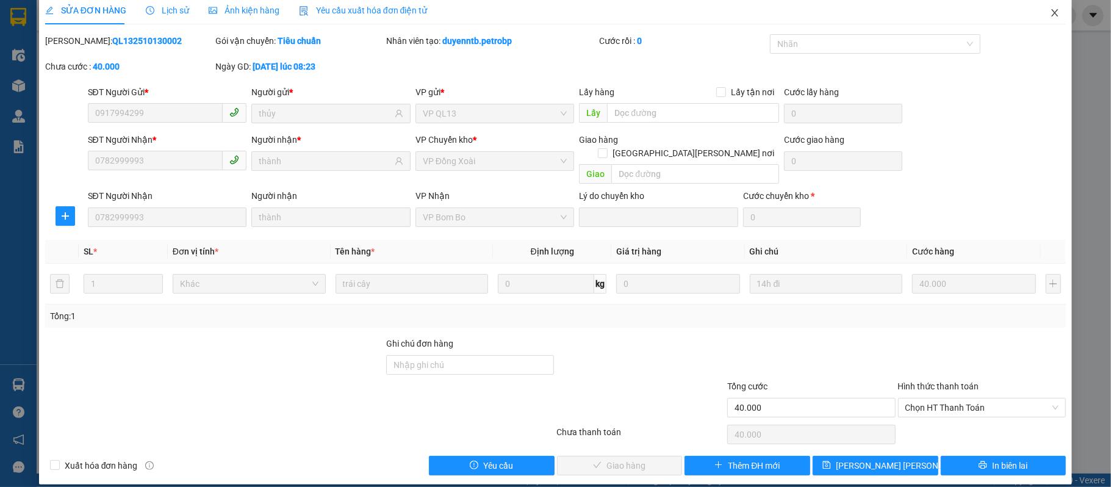
click at [1052, 13] on icon "close" at bounding box center [1055, 12] width 7 height 7
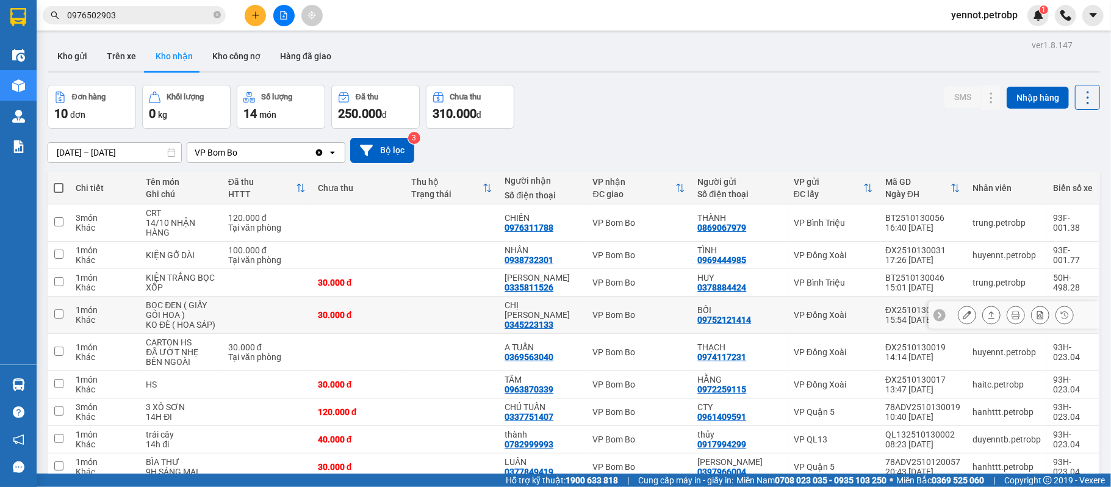
scroll to position [81, 0]
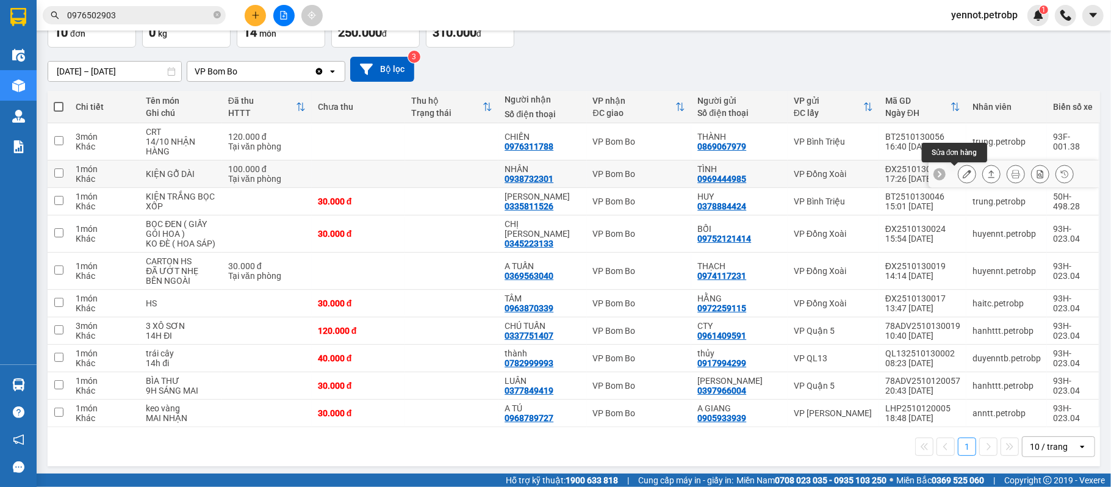
click at [963, 171] on icon at bounding box center [967, 174] width 9 height 9
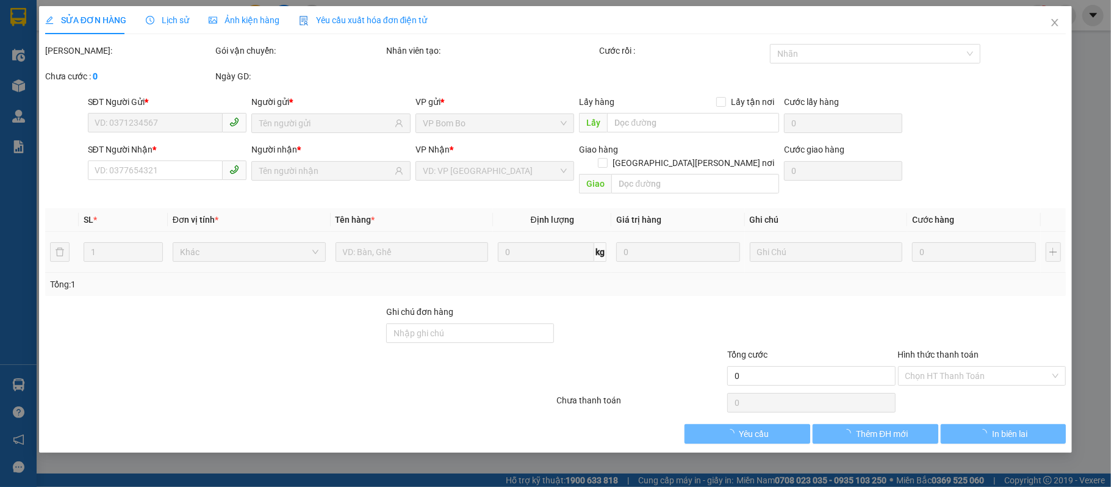
type input "0969444985"
type input "TÌNH"
type input "0938732301"
type input "NHÂN"
type input "100.000"
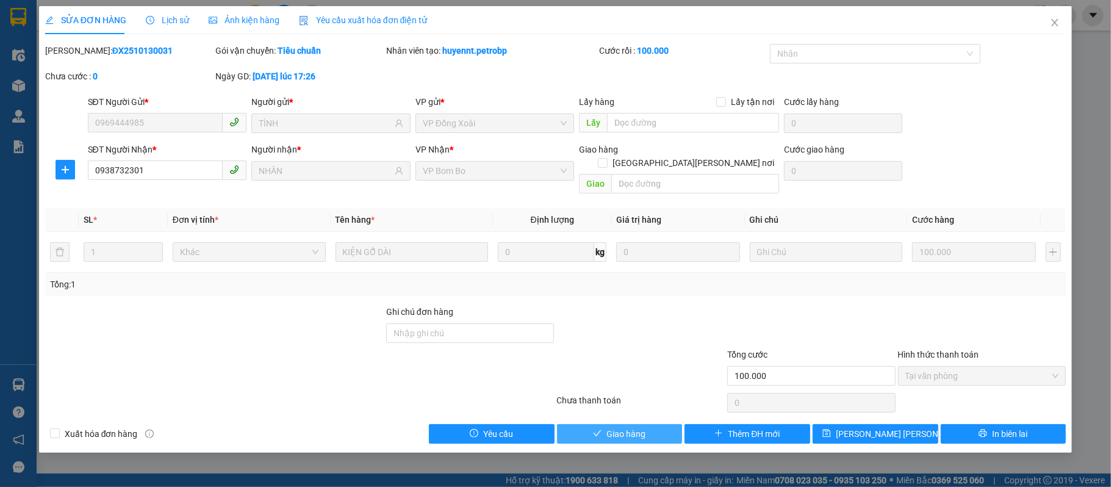
click at [633, 427] on span "Giao hàng" at bounding box center [625, 433] width 39 height 13
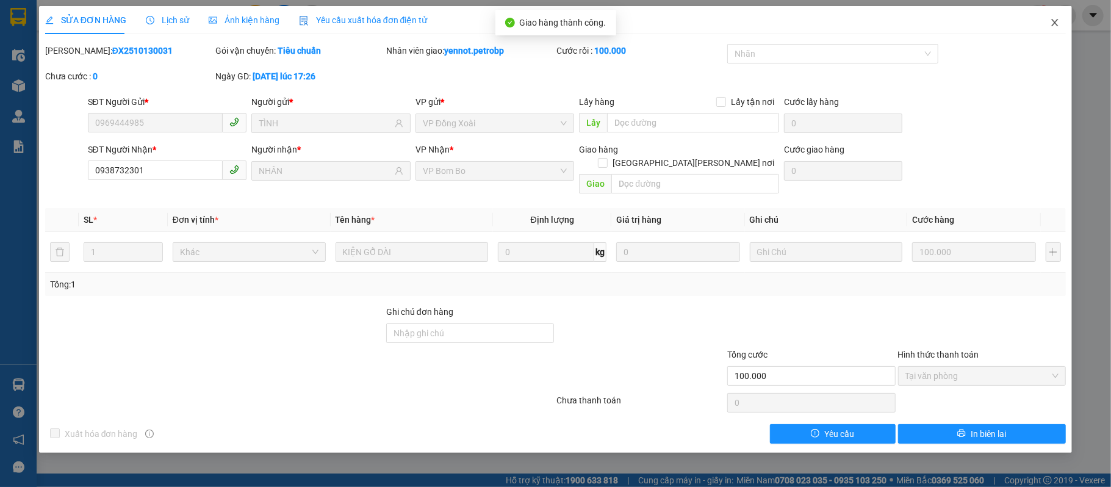
click at [1057, 27] on icon "close" at bounding box center [1055, 23] width 10 height 10
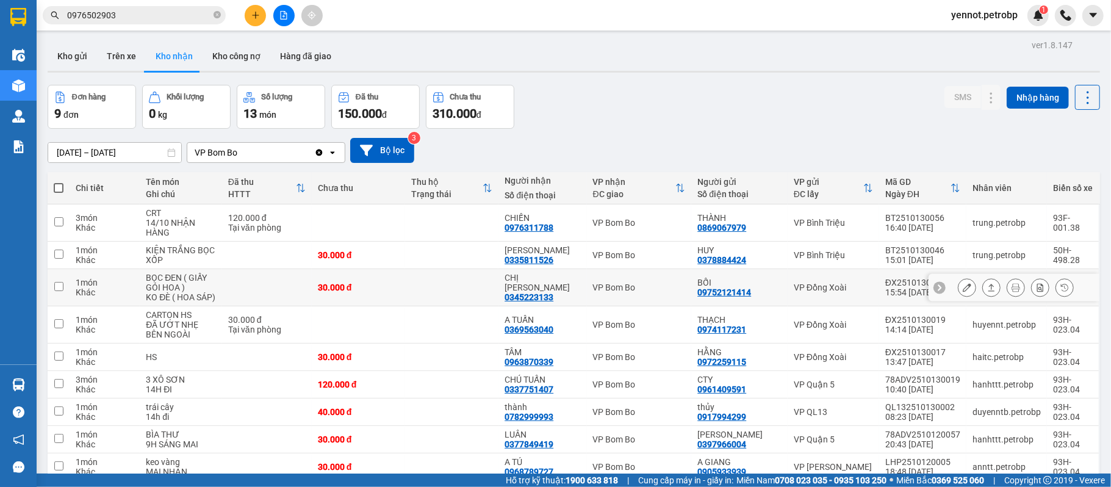
scroll to position [60, 0]
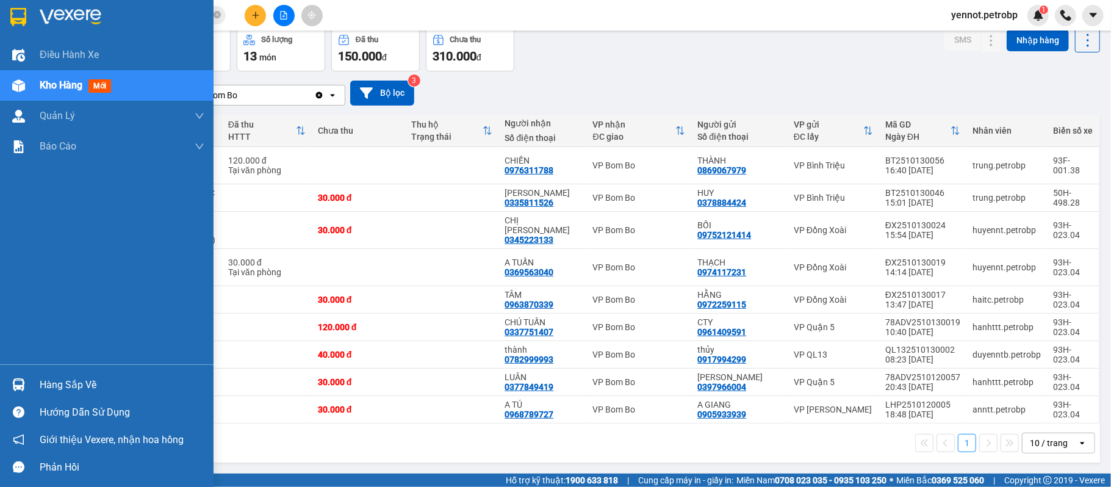
click at [25, 382] on div at bounding box center [18, 384] width 21 height 21
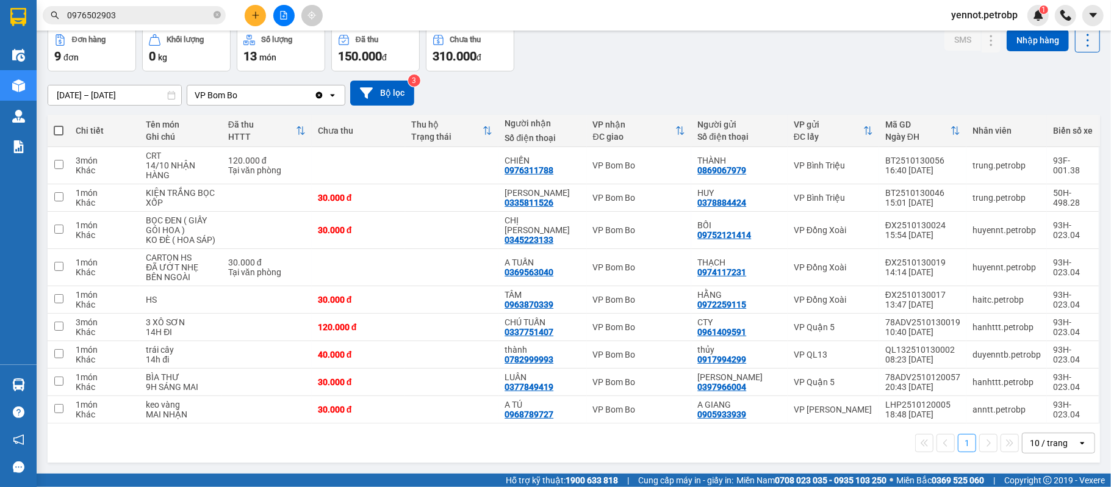
click at [613, 81] on section "Kết quả [PERSON_NAME] ( 17 ) Bộ lọc Mã ĐH Trạng thái Món hàng [PERSON_NAME] [PE…" at bounding box center [555, 243] width 1111 height 487
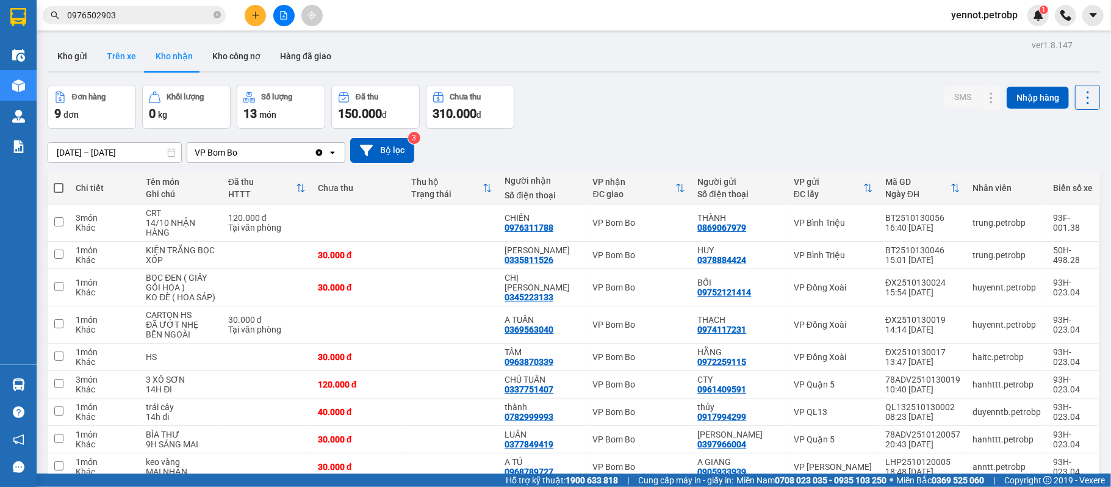
click at [125, 54] on button "Trên xe" at bounding box center [121, 55] width 49 height 29
type input "[DATE] – [DATE]"
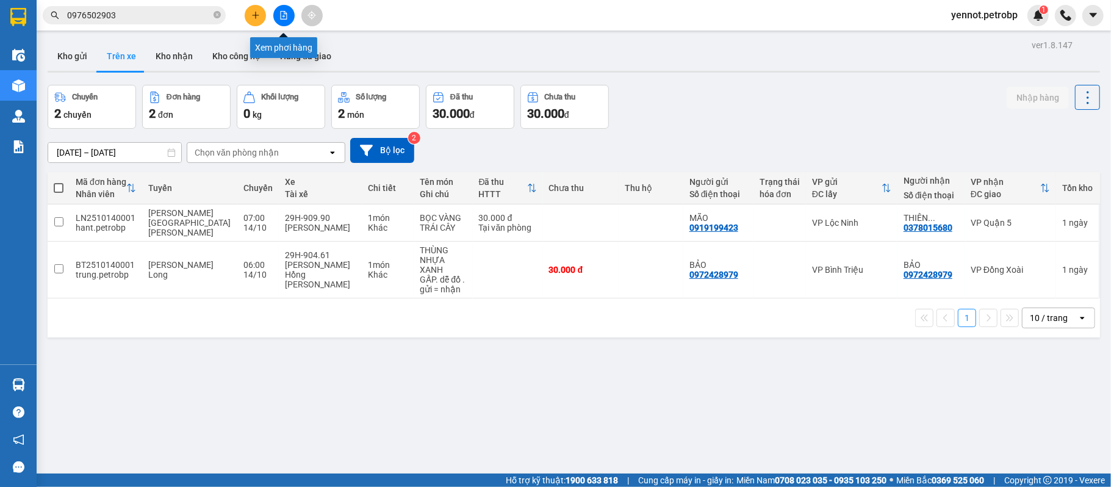
click at [284, 11] on icon "file-add" at bounding box center [283, 15] width 9 height 9
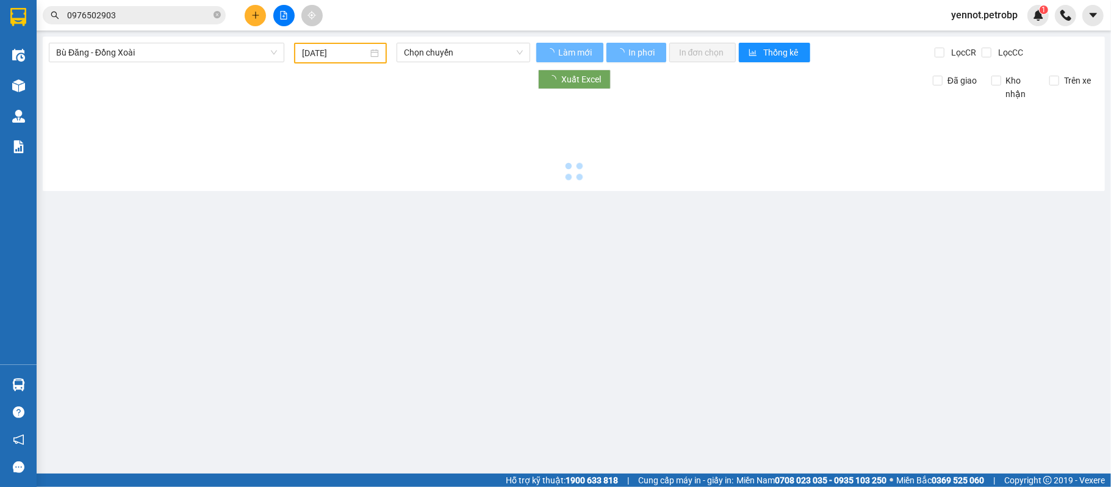
type input "[DATE]"
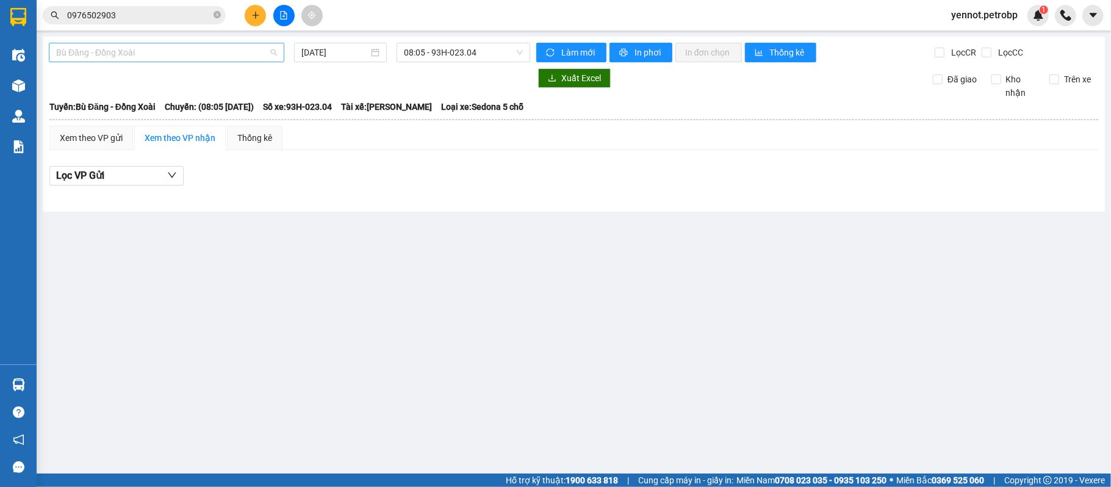
click at [140, 52] on span "Bù Đăng - Đồng Xoài" at bounding box center [166, 52] width 221 height 18
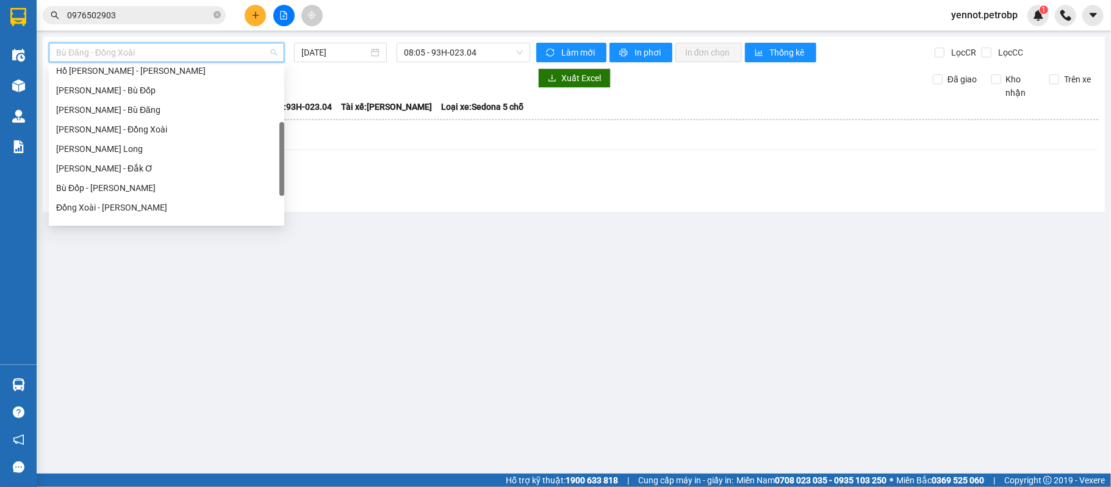
scroll to position [244, 0]
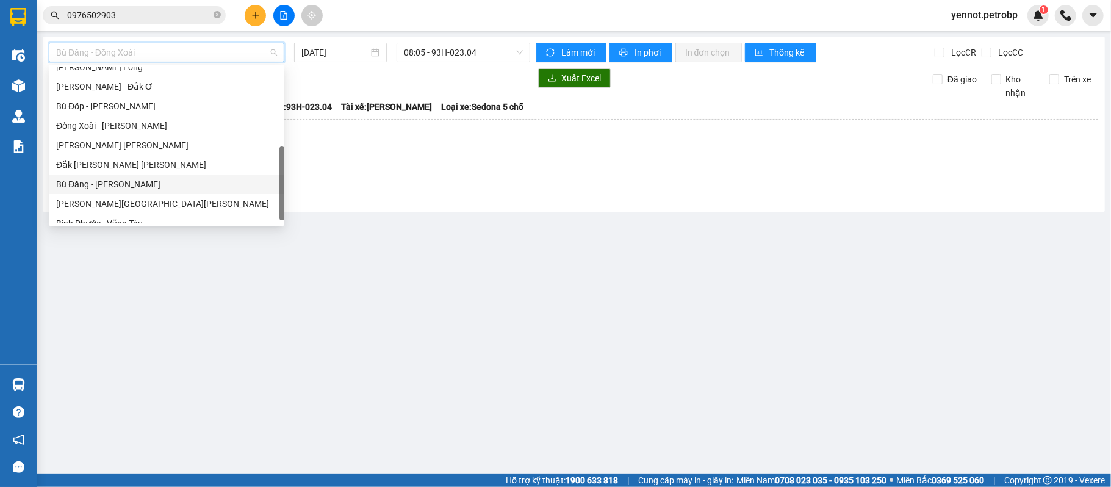
click at [124, 186] on div "Bù Đăng - [PERSON_NAME]" at bounding box center [166, 184] width 221 height 13
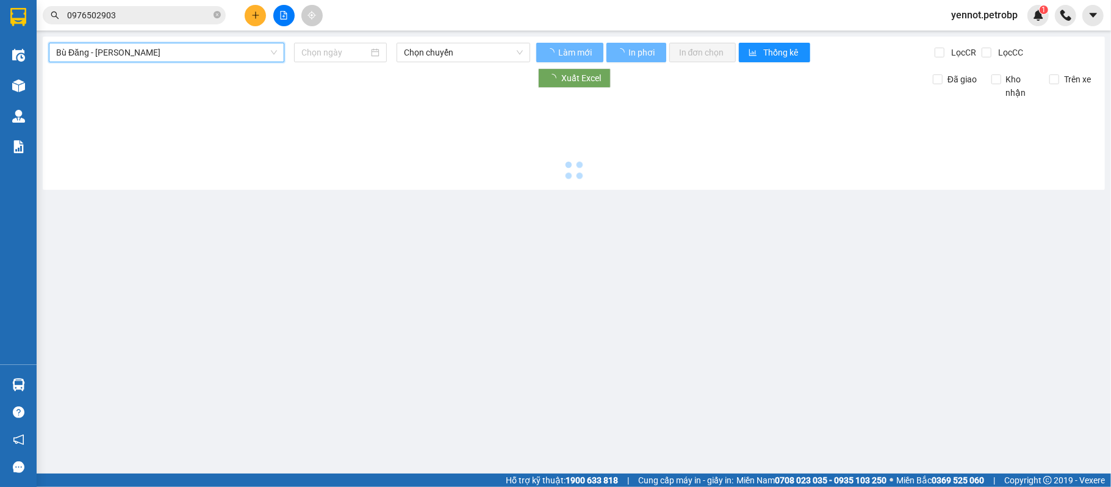
type input "[DATE]"
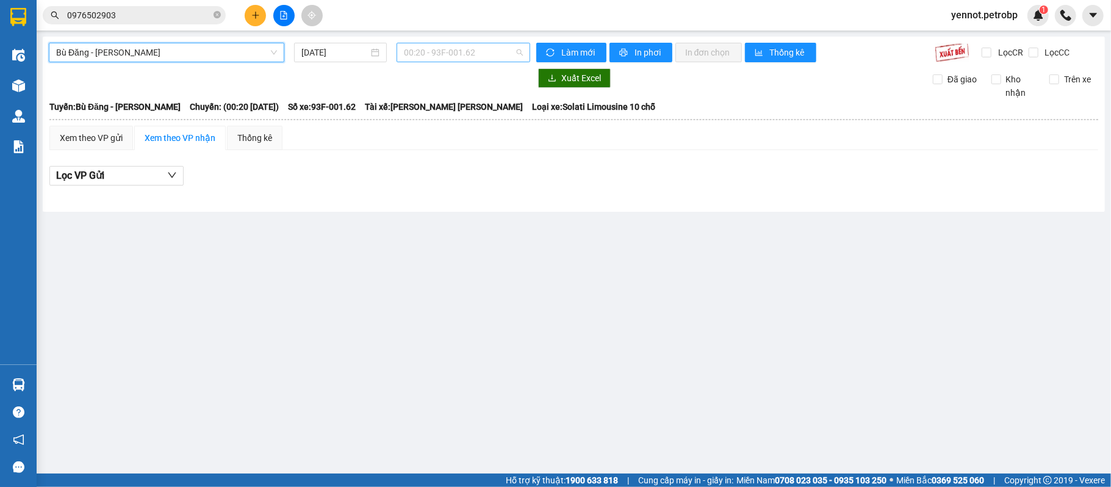
click at [441, 55] on span "00:20 - 93F-001.62" at bounding box center [463, 52] width 119 height 18
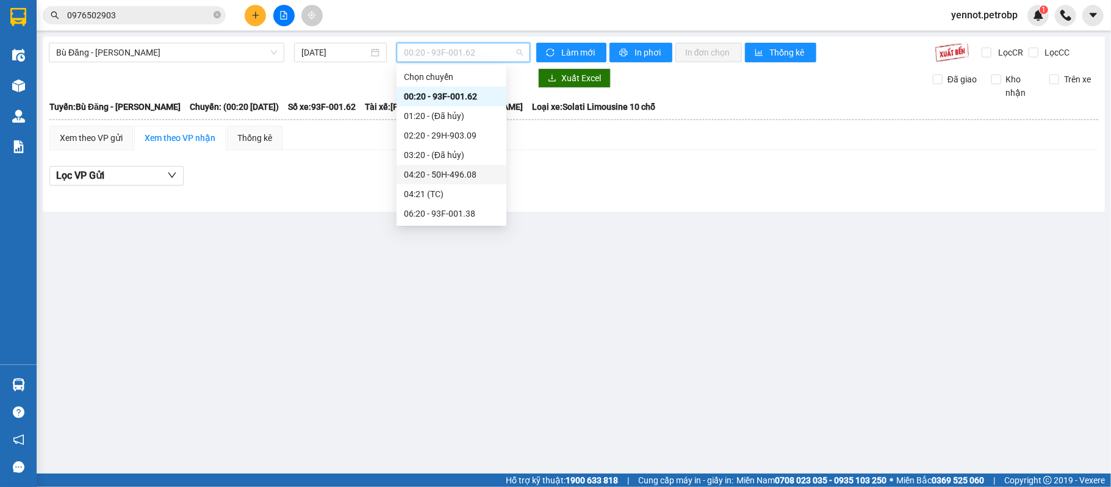
click at [435, 176] on div "04:20 - 50H-496.08" at bounding box center [451, 174] width 95 height 13
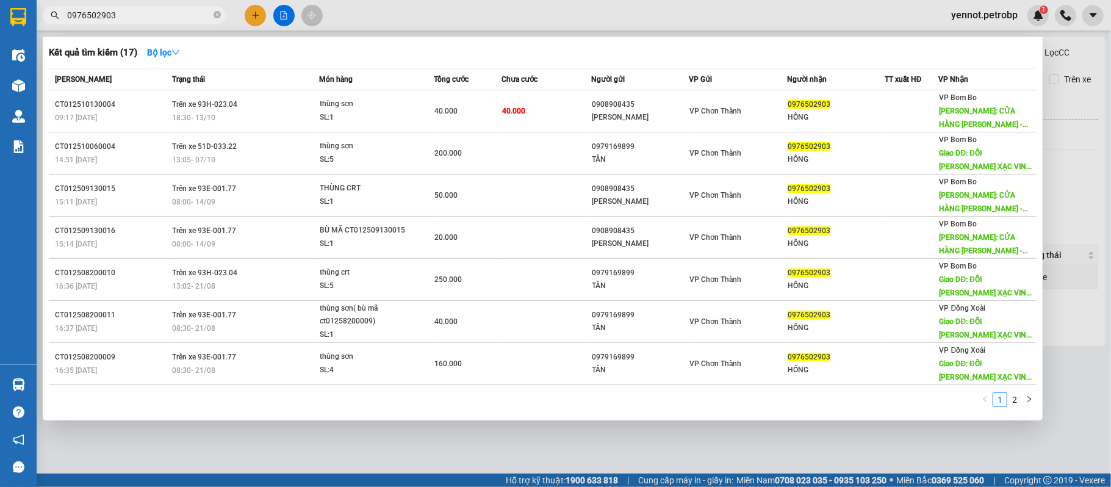
click at [149, 15] on input "0976502903" at bounding box center [139, 15] width 144 height 13
click at [218, 16] on icon "close-circle" at bounding box center [217, 14] width 7 height 7
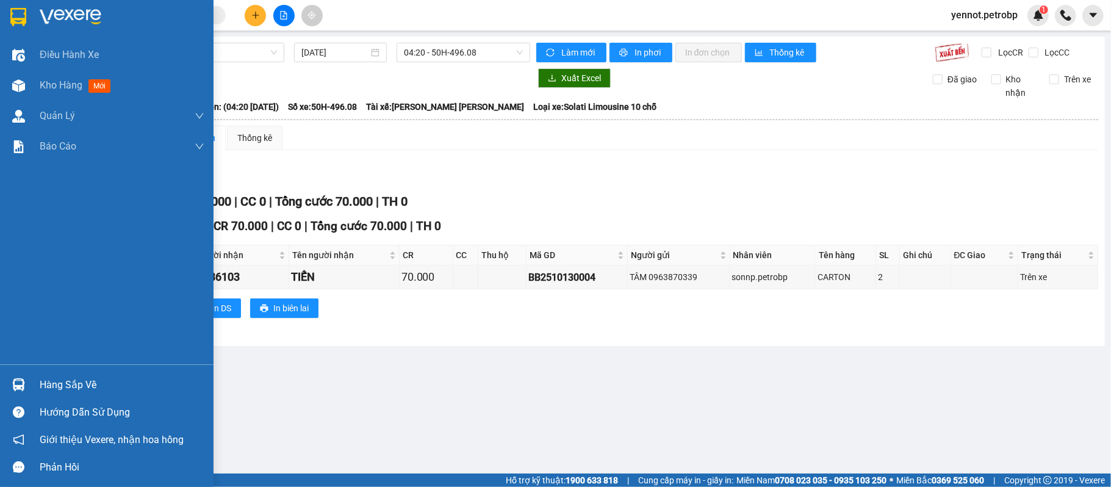
click at [32, 387] on div "Hàng sắp về" at bounding box center [107, 384] width 214 height 27
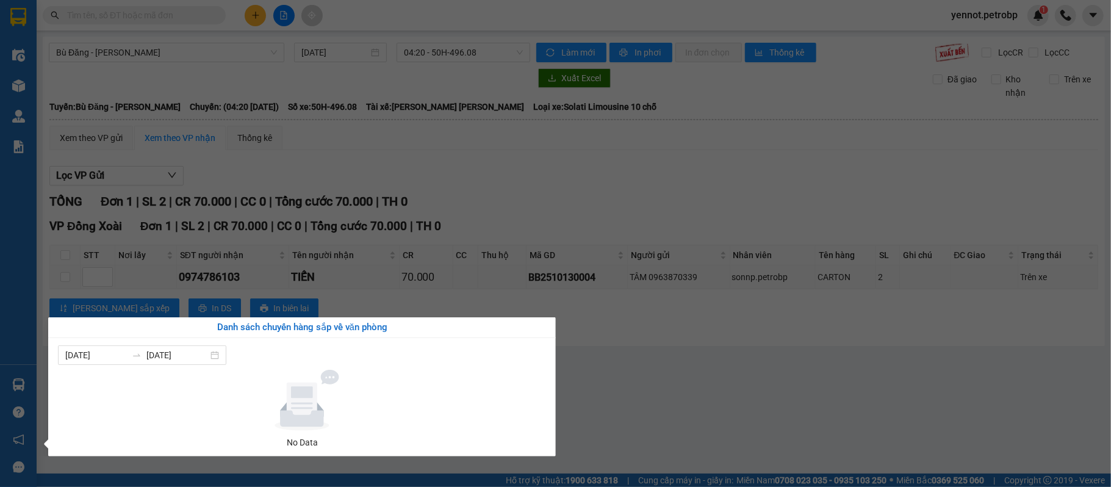
click at [653, 383] on section "Kết quả [PERSON_NAME] ( 17 ) Bộ lọc Mã ĐH Trạng thái Món hàng [PERSON_NAME] [PE…" at bounding box center [555, 243] width 1111 height 487
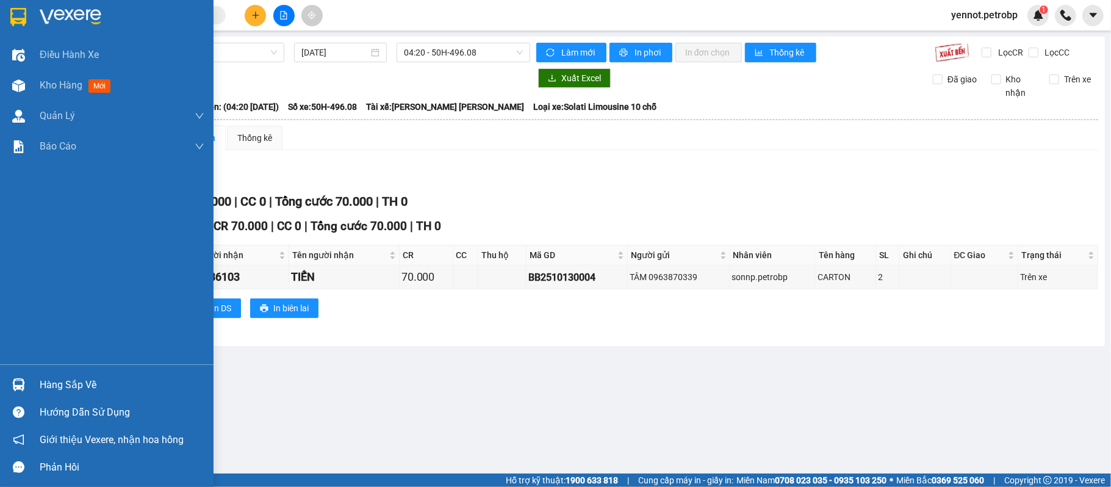
click at [29, 378] on div "Hàng sắp về" at bounding box center [107, 384] width 214 height 27
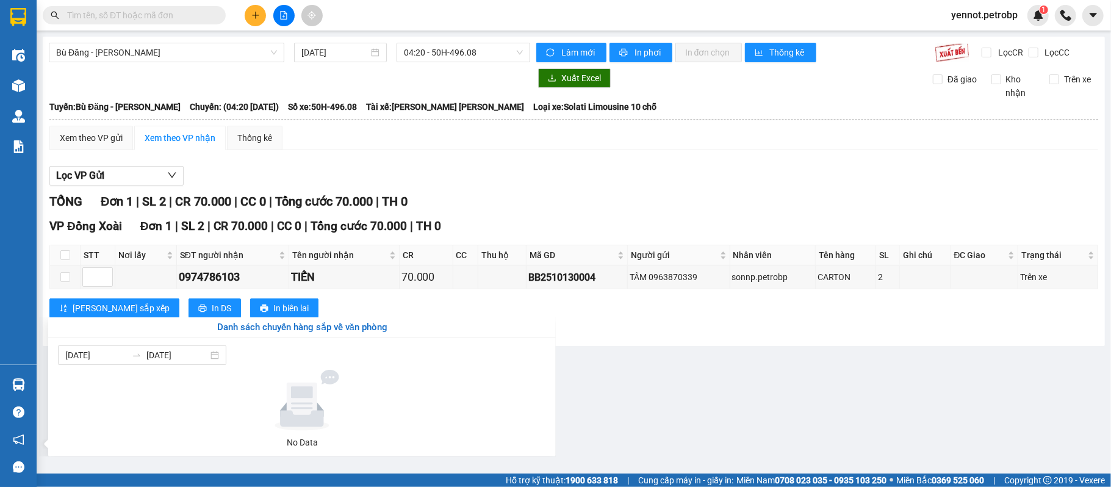
click at [755, 323] on section "Kết quả [PERSON_NAME] ( 17 ) Bộ lọc Mã ĐH Trạng thái Món hàng [PERSON_NAME] [PE…" at bounding box center [555, 243] width 1111 height 487
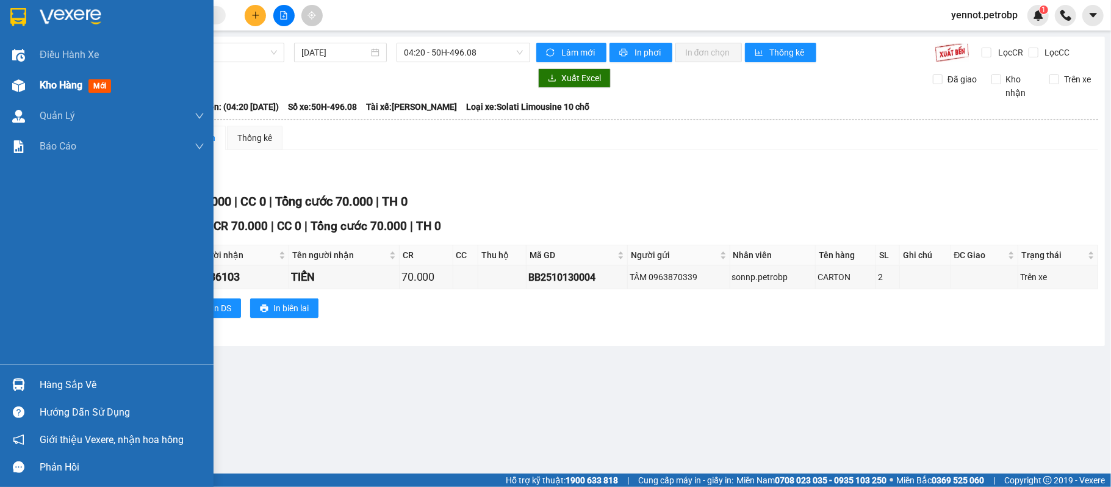
click at [20, 75] on div at bounding box center [18, 85] width 21 height 21
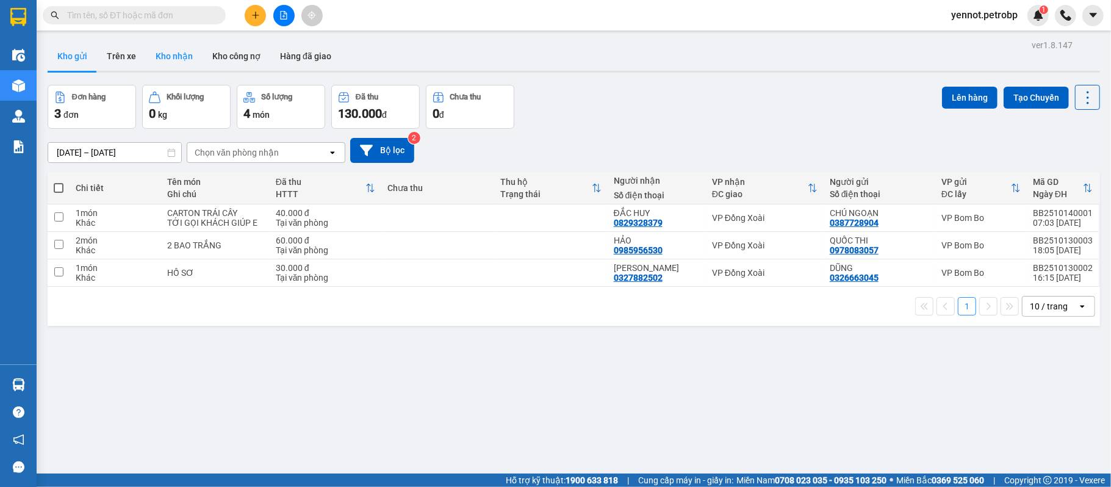
click at [170, 56] on button "Kho nhận" at bounding box center [174, 55] width 57 height 29
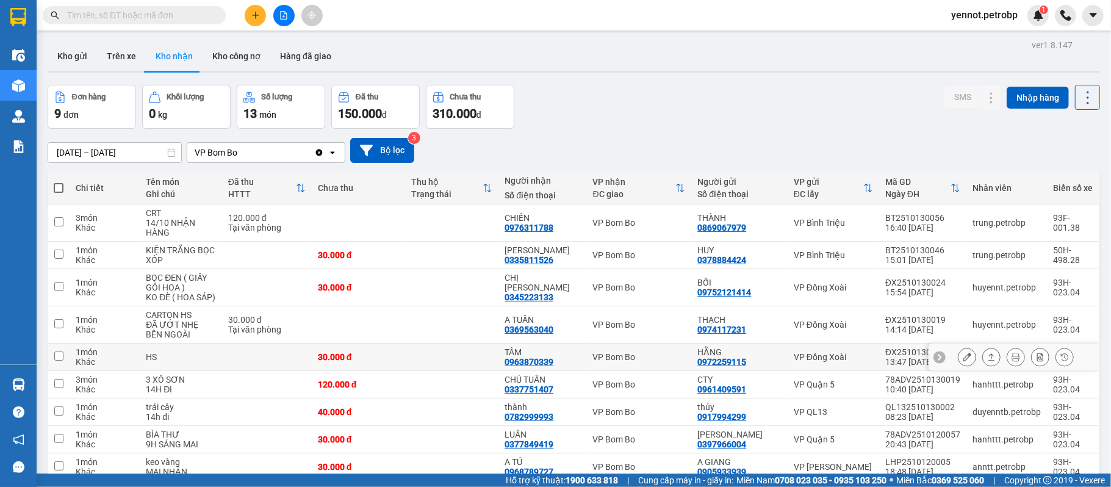
scroll to position [60, 0]
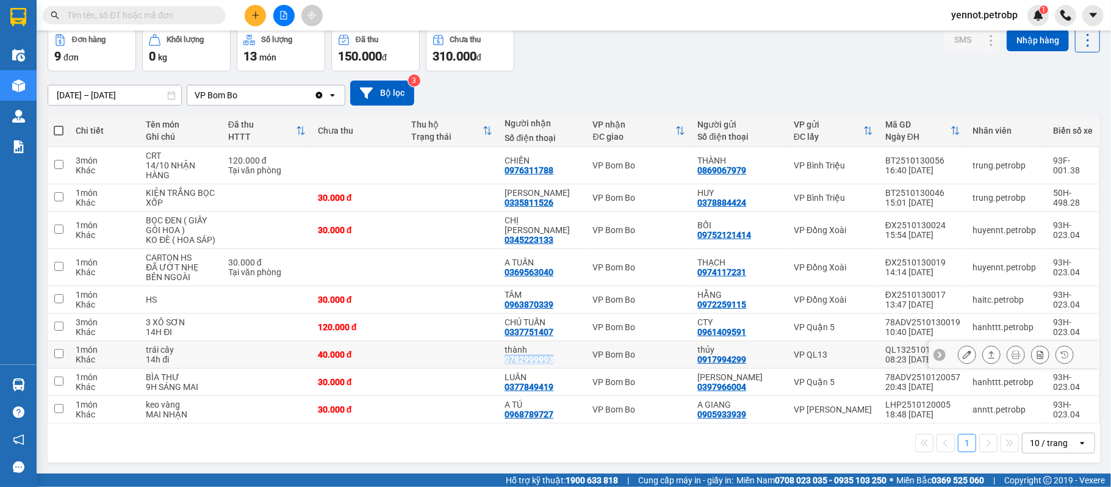
drag, startPoint x: 508, startPoint y: 362, endPoint x: 560, endPoint y: 365, distance: 51.3
click at [560, 365] on td "thành 0782999993" at bounding box center [542, 354] width 88 height 27
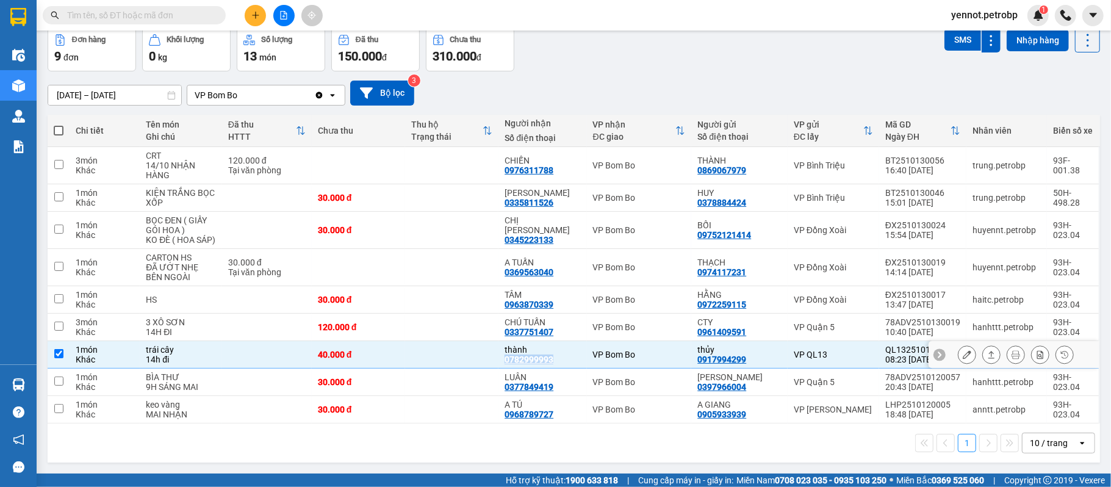
copy div "0782999993"
click at [88, 349] on div "1 món" at bounding box center [105, 350] width 58 height 10
checkbox input "false"
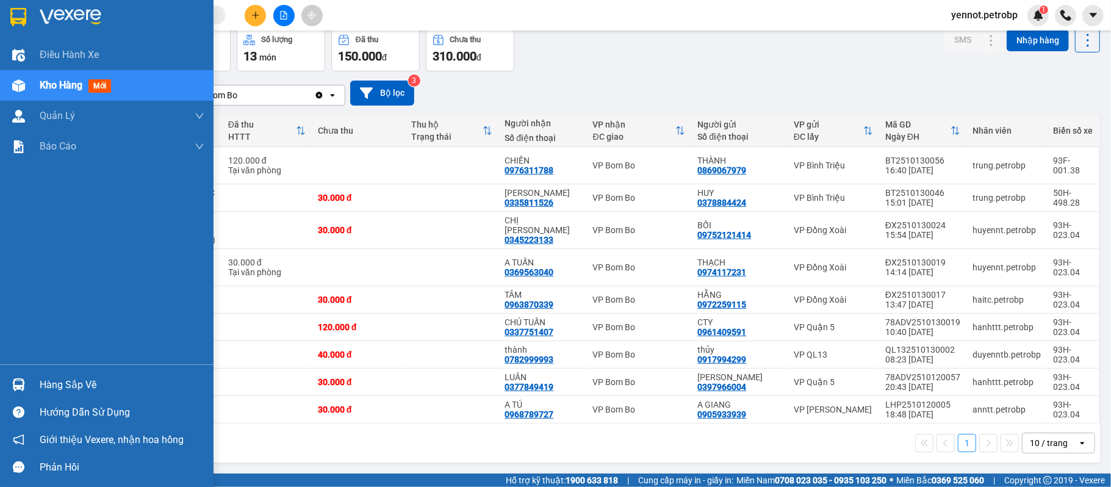
click at [29, 381] on div "Hàng sắp về" at bounding box center [107, 384] width 214 height 27
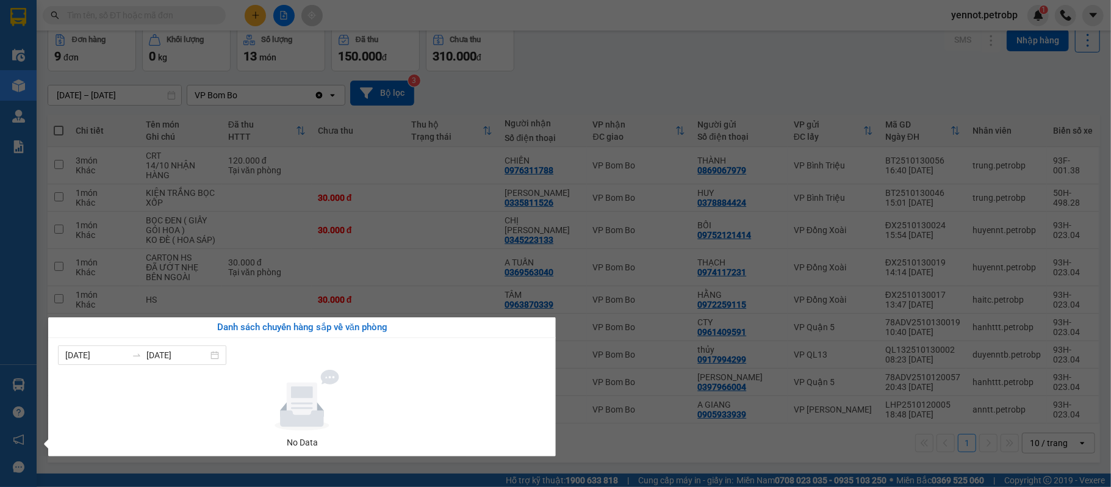
drag, startPoint x: 750, startPoint y: 469, endPoint x: 738, endPoint y: 348, distance: 121.4
click at [752, 465] on section "Kết quả tìm kiếm ( 0 ) Bộ lọc No Data yennot.petrobp 1 Điều hành xe Kho hàng mớ…" at bounding box center [555, 243] width 1111 height 487
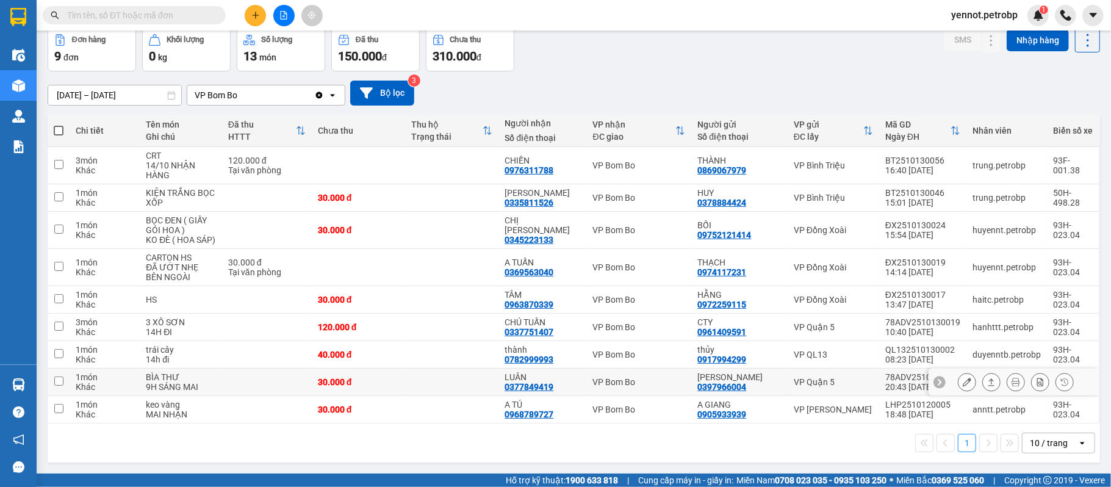
scroll to position [0, 0]
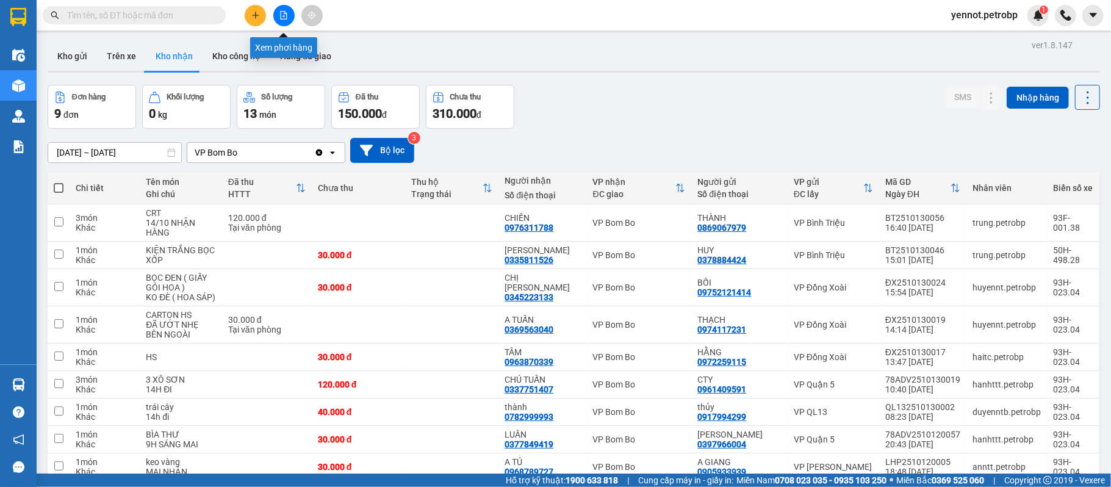
click at [289, 16] on button at bounding box center [283, 15] width 21 height 21
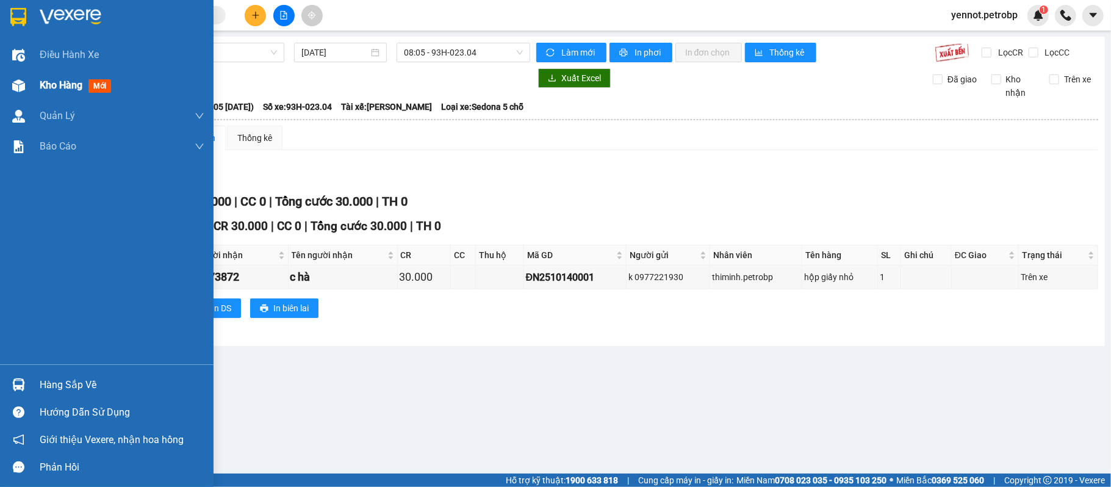
click at [42, 82] on span "Kho hàng" at bounding box center [61, 85] width 43 height 12
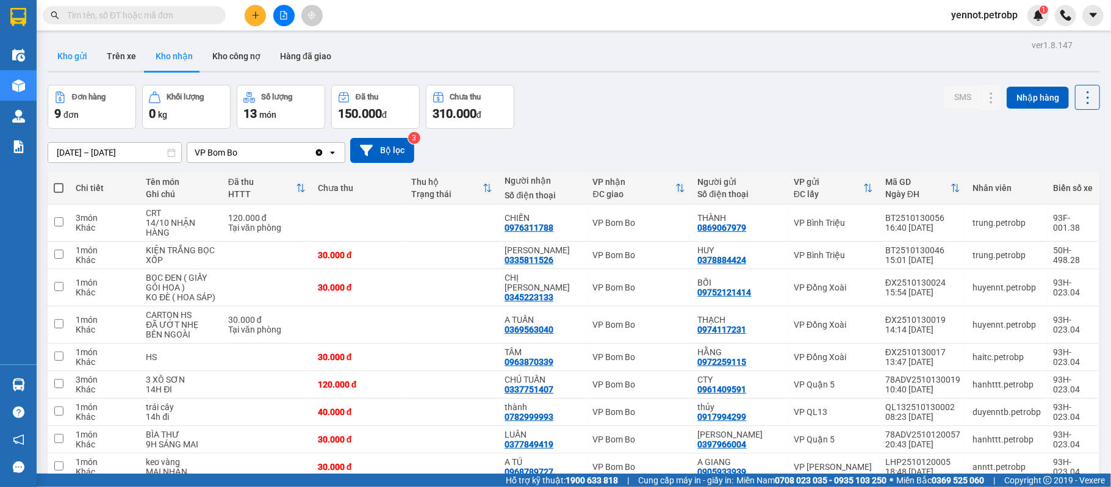
click at [59, 52] on button "Kho gửi" at bounding box center [72, 55] width 49 height 29
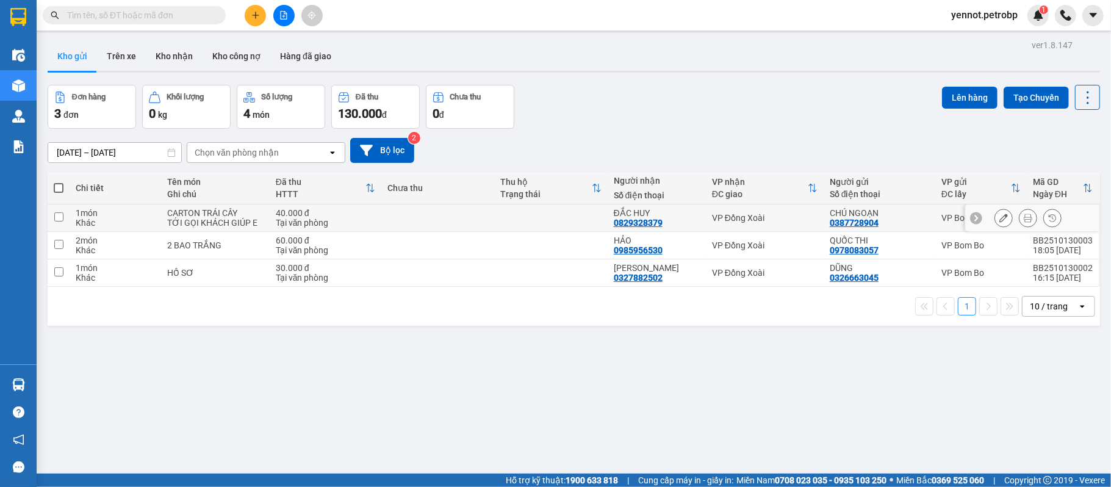
click at [153, 220] on div "Khác" at bounding box center [115, 223] width 79 height 10
checkbox input "true"
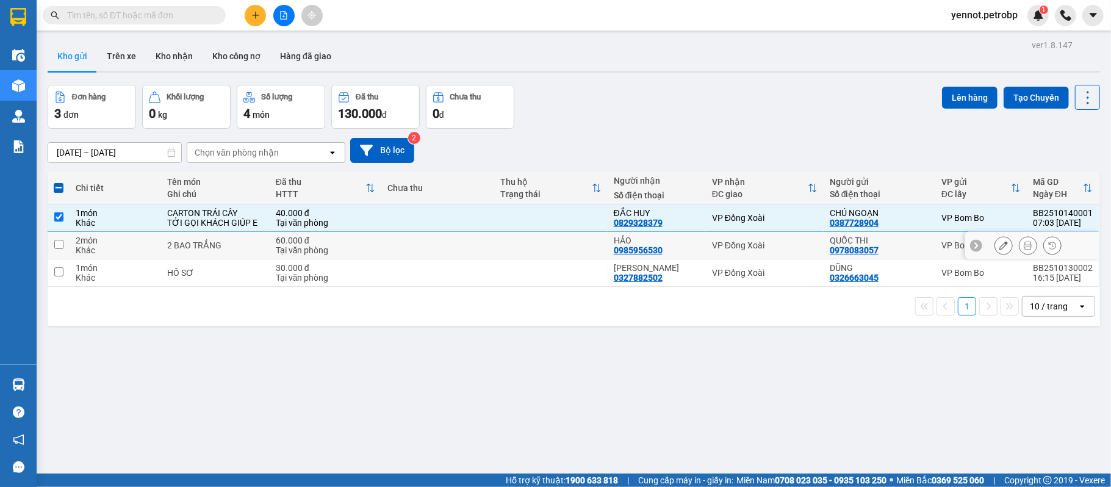
click at [157, 247] on td "2 món Khác" at bounding box center [116, 245] width 92 height 27
checkbox input "true"
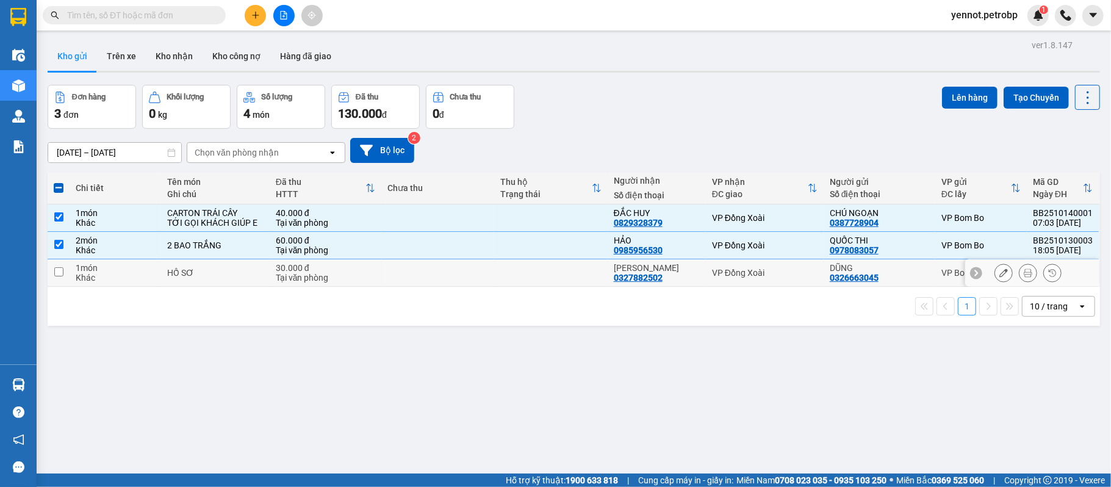
click at [157, 269] on td "1 món Khác" at bounding box center [116, 272] width 92 height 27
checkbox input "true"
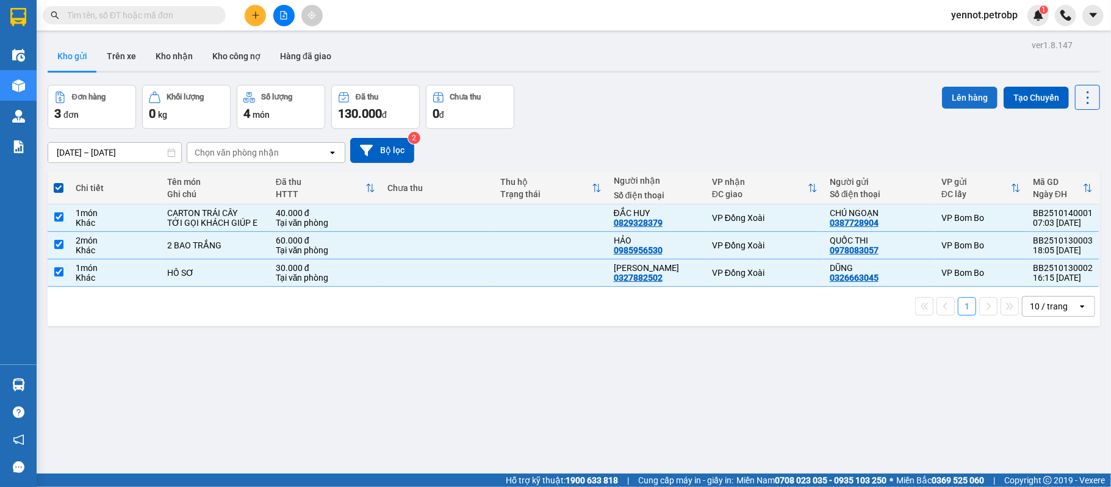
click at [954, 100] on button "Lên hàng" at bounding box center [970, 98] width 56 height 22
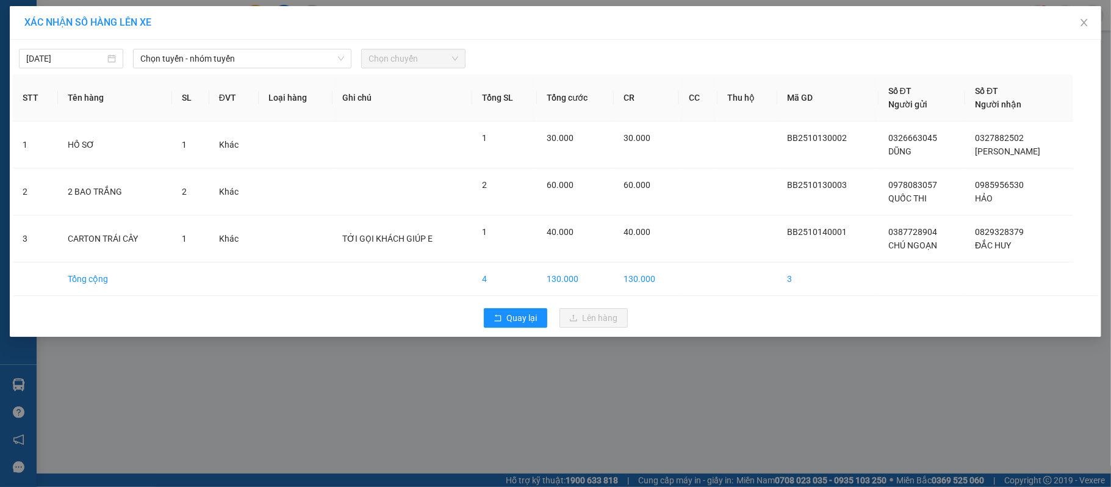
click at [206, 43] on div "14/10/2025 Chọn tuyến - nhóm tuyến Chọn chuyến" at bounding box center [555, 56] width 1085 height 26
click at [220, 54] on span "Chọn tuyến - nhóm tuyến" at bounding box center [242, 58] width 204 height 18
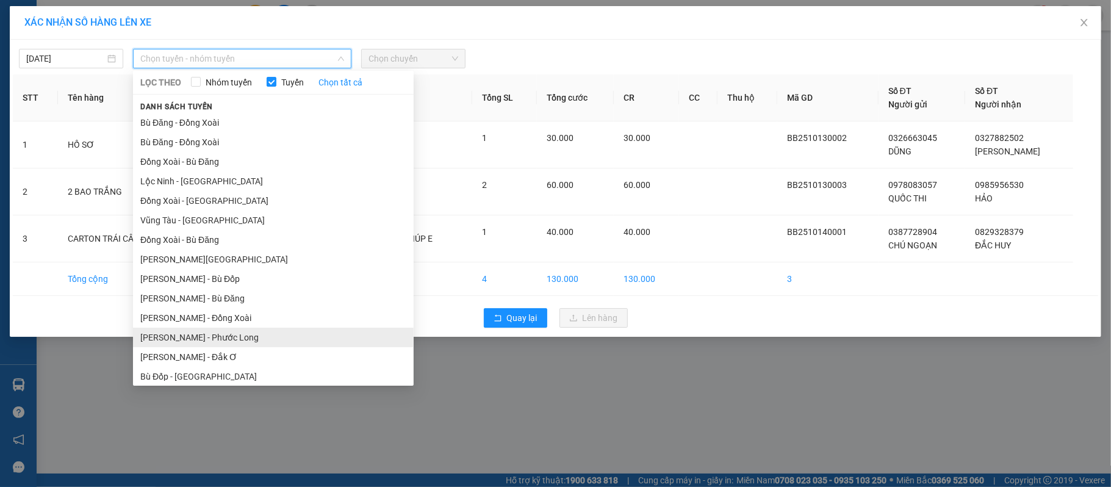
scroll to position [123, 0]
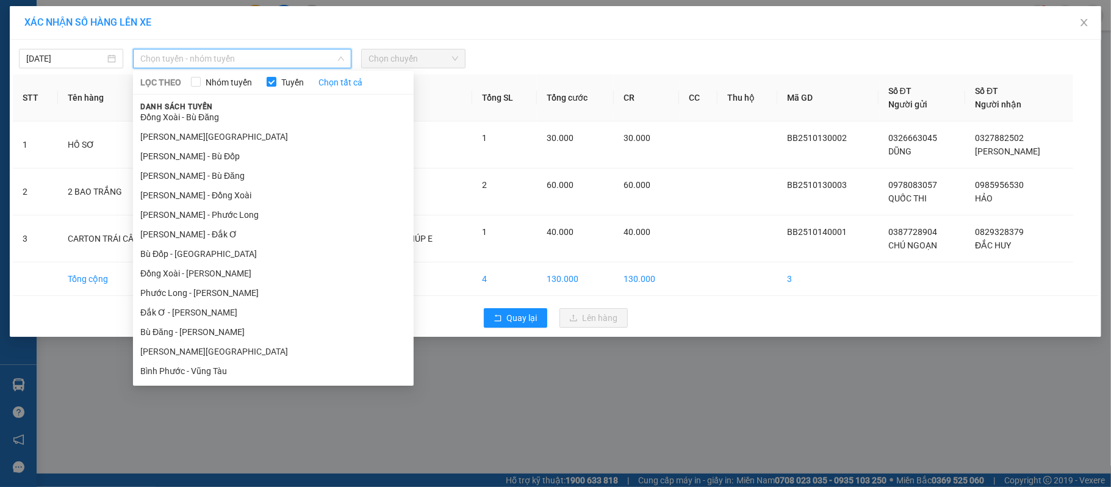
drag, startPoint x: 216, startPoint y: 331, endPoint x: 560, endPoint y: 459, distance: 366.9
click at [560, 459] on div "XÁC NHẬN SỐ HÀNG LÊN XE 14/10/2025 Chọn tuyến - nhóm tuyến LỌC THEO Nhóm tuyến …" at bounding box center [555, 243] width 1111 height 487
drag, startPoint x: 556, startPoint y: 447, endPoint x: 552, endPoint y: 438, distance: 10.4
click at [552, 438] on div "XÁC NHẬN SỐ HÀNG LÊN XE 14/10/2025 Chọn tuyến - nhóm tuyến LỌC THEO Nhóm tuyến …" at bounding box center [555, 243] width 1111 height 487
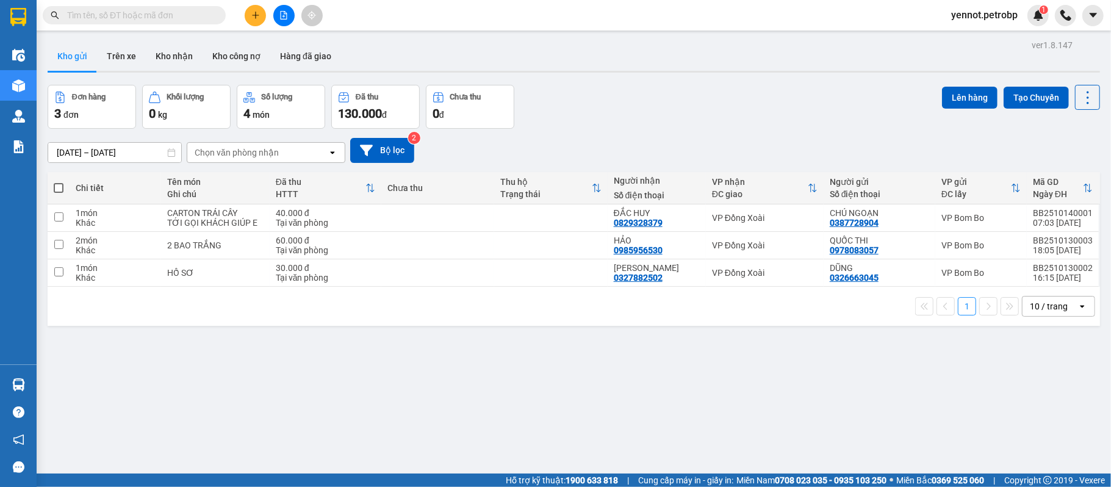
click at [62, 187] on span at bounding box center [59, 188] width 10 height 10
click at [59, 182] on input "checkbox" at bounding box center [59, 182] width 0 height 0
checkbox input "true"
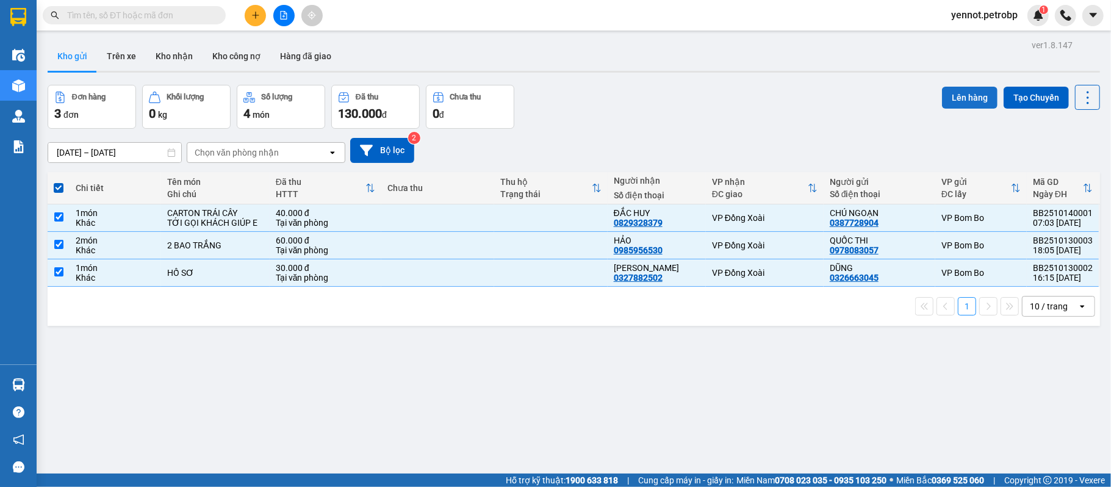
click at [960, 96] on button "Lên hàng" at bounding box center [970, 98] width 56 height 22
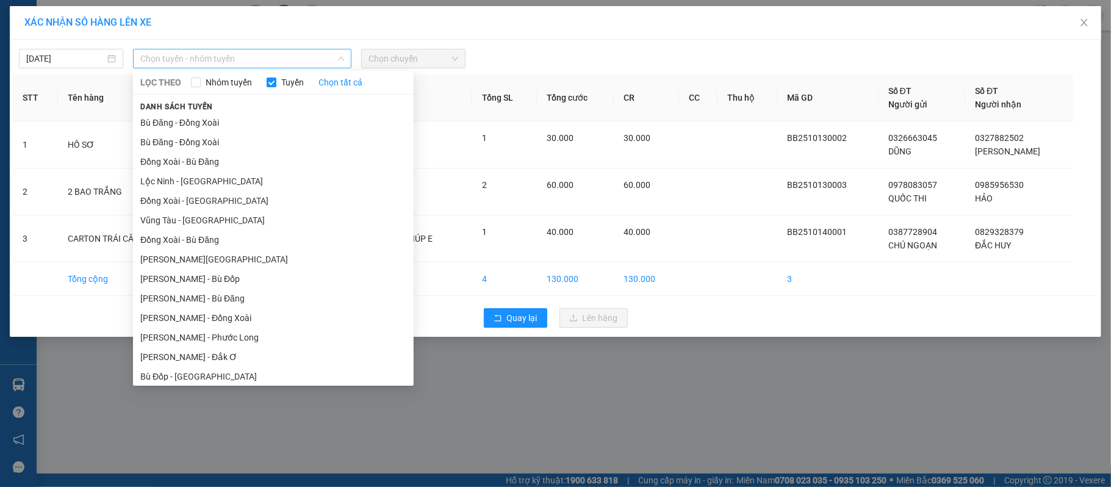
click at [211, 61] on span "Chọn tuyến - nhóm tuyến" at bounding box center [242, 58] width 204 height 18
click at [210, 116] on li "Bù Đăng - Đồng Xoài" at bounding box center [273, 123] width 281 height 20
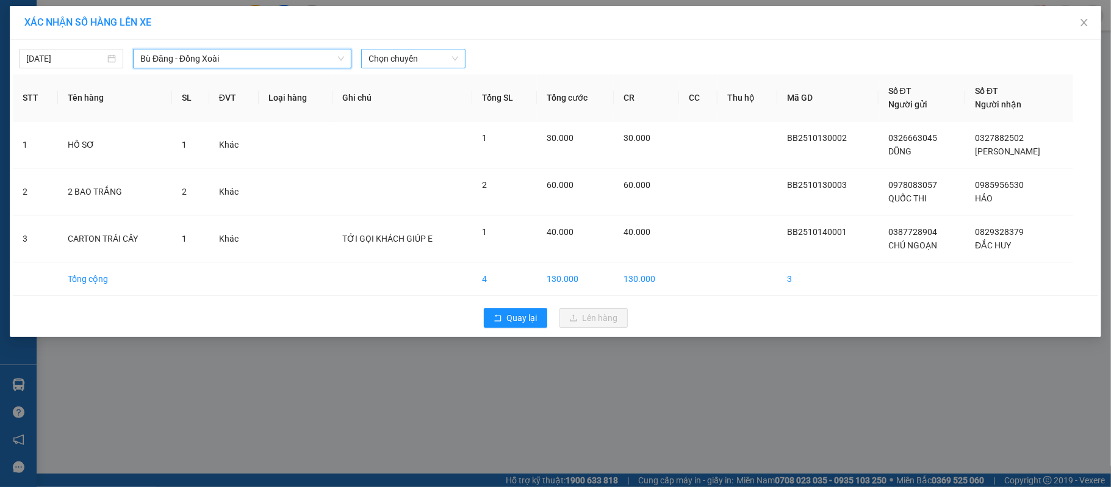
click at [392, 67] on span "Chọn chuyến" at bounding box center [414, 58] width 90 height 18
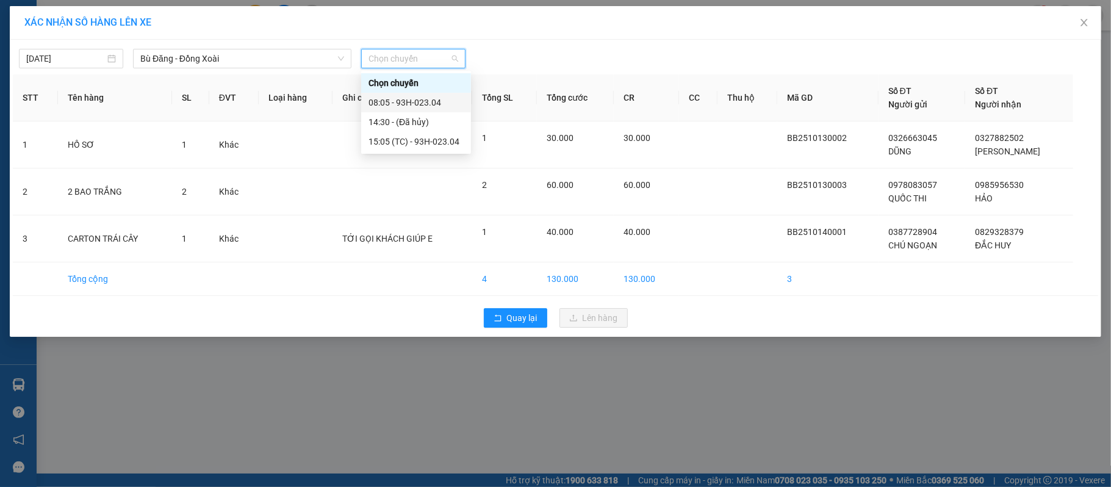
click at [408, 100] on div "08:05 - 93H-023.04" at bounding box center [416, 102] width 95 height 13
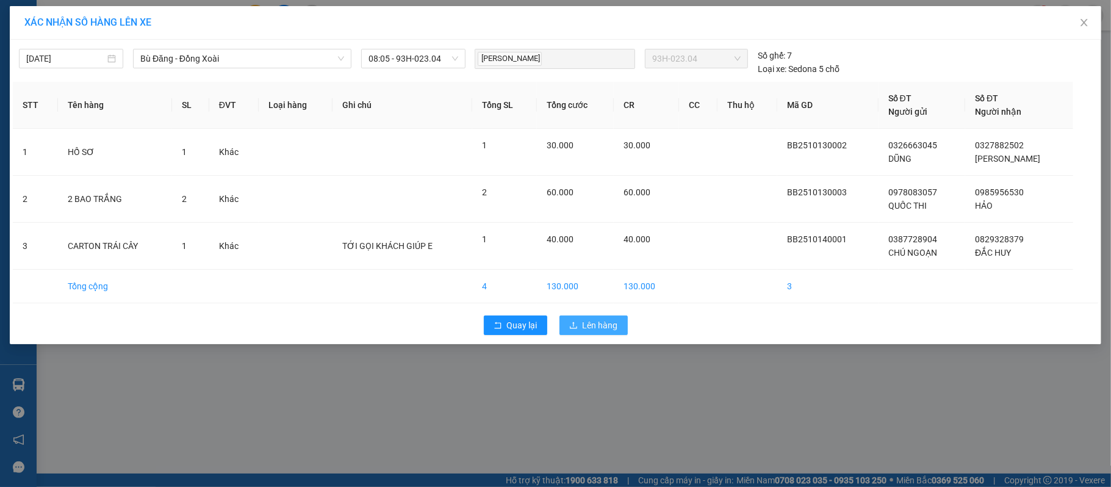
click at [608, 323] on span "Lên hàng" at bounding box center [600, 325] width 35 height 13
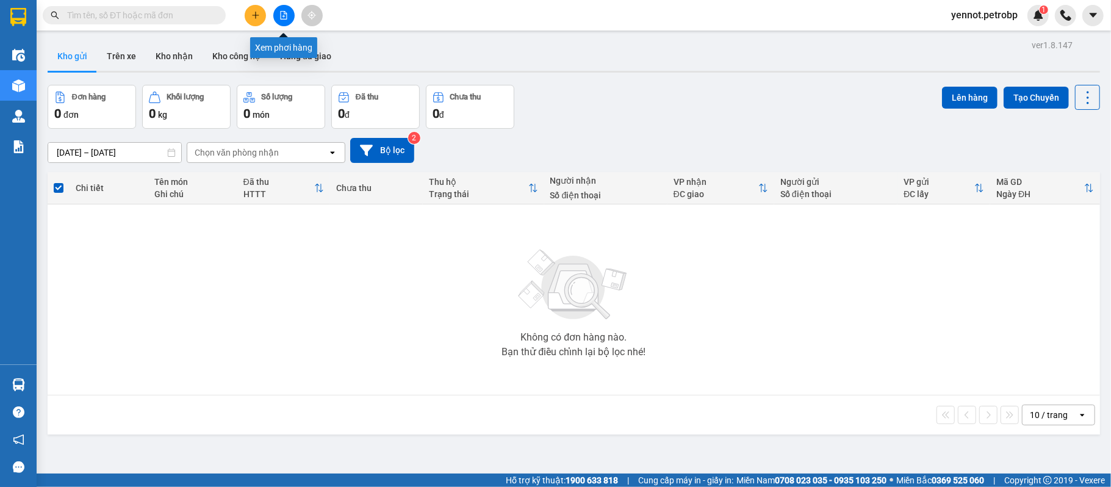
click at [284, 15] on icon "file-add" at bounding box center [283, 15] width 9 height 9
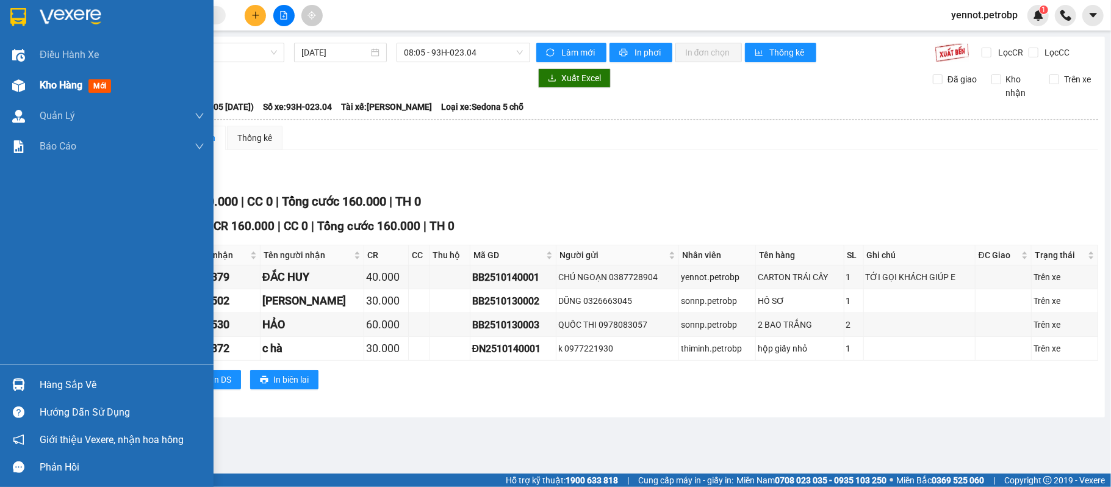
click at [21, 88] on img at bounding box center [18, 85] width 13 height 13
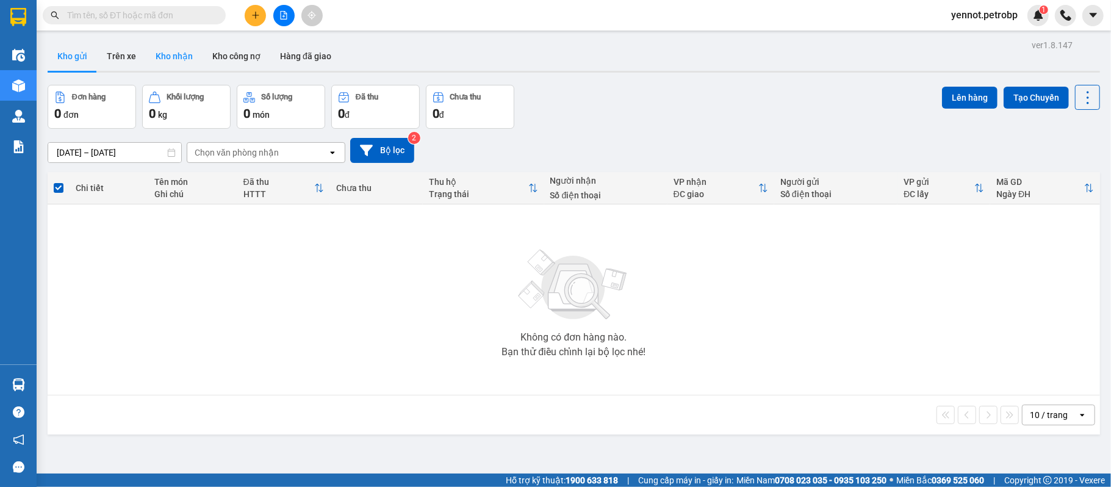
click at [164, 59] on button "Kho nhận" at bounding box center [174, 55] width 57 height 29
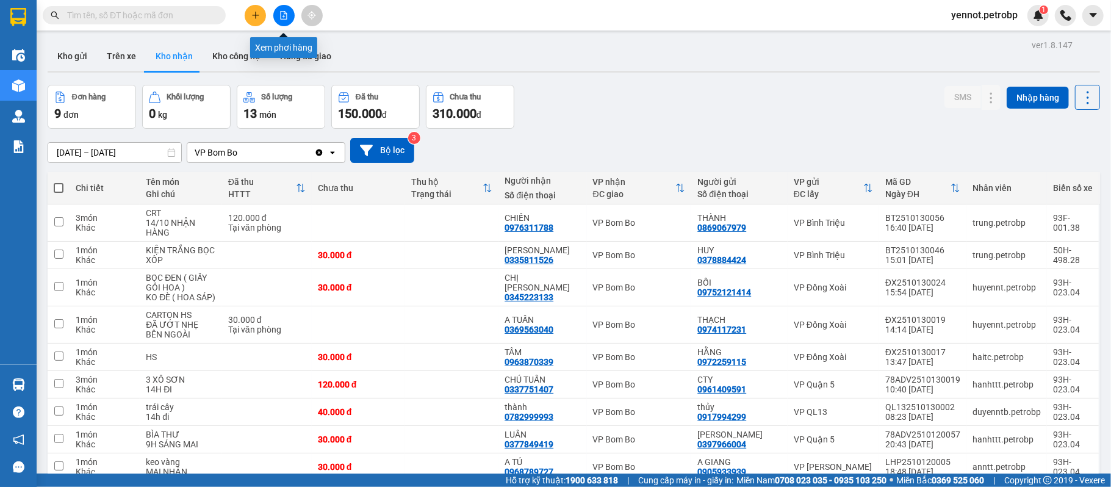
click at [288, 13] on button at bounding box center [283, 15] width 21 height 21
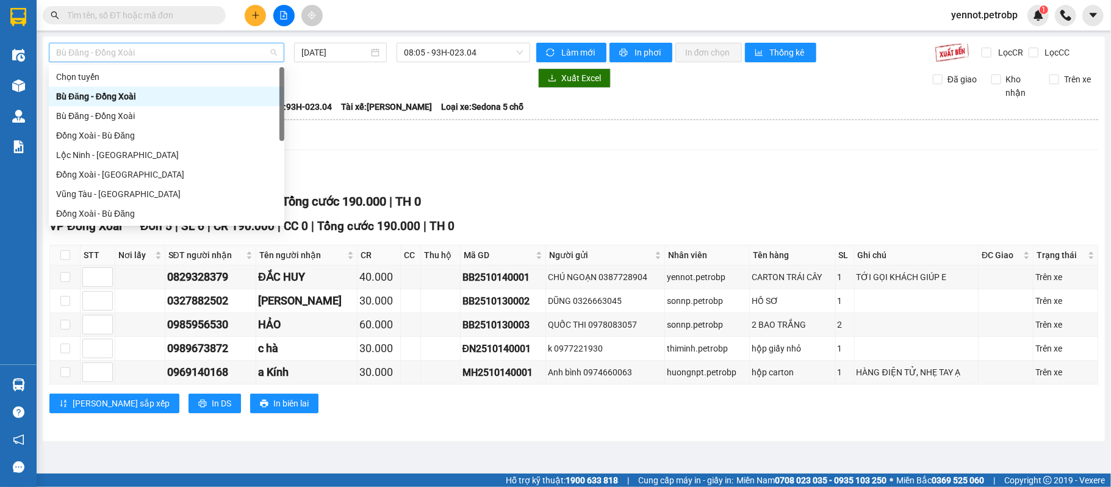
click at [207, 52] on span "Bù Đăng - Đồng Xoài" at bounding box center [166, 52] width 221 height 18
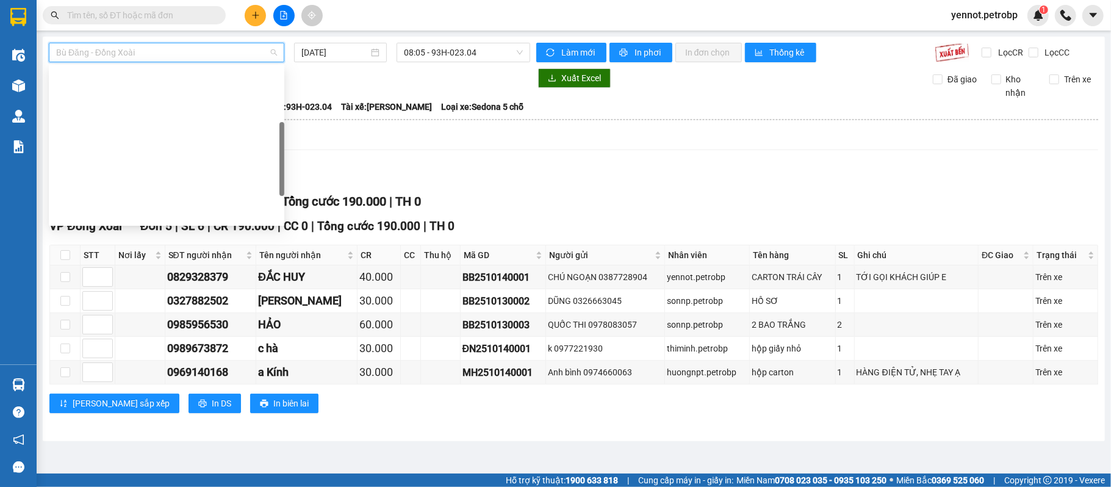
scroll to position [244, 0]
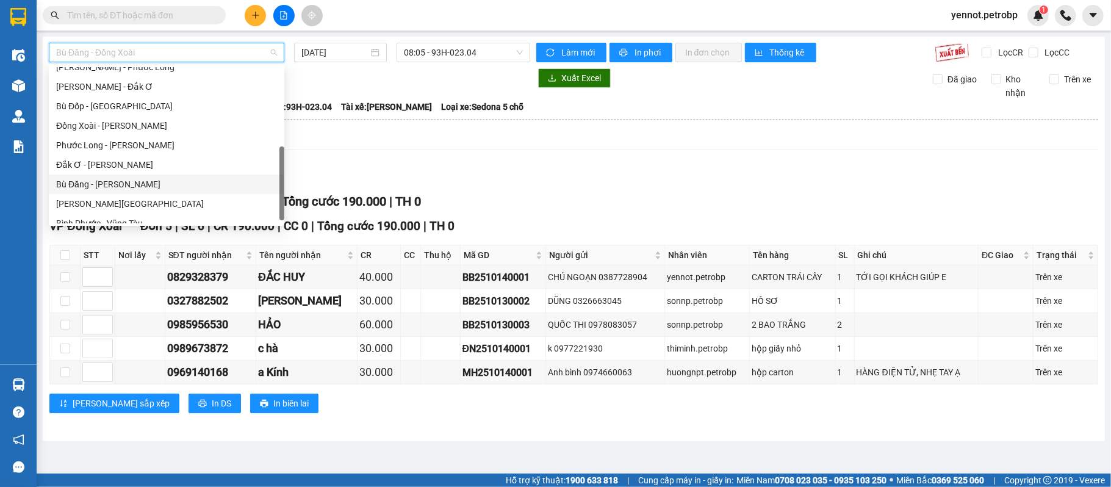
click at [121, 186] on div "Bù Đăng - [PERSON_NAME]" at bounding box center [166, 184] width 221 height 13
type input "[DATE]"
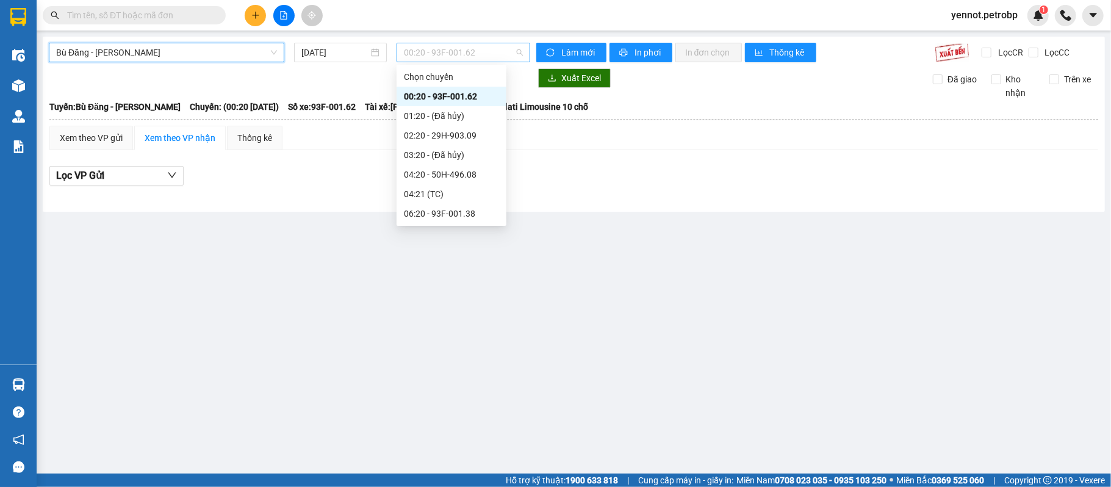
click at [443, 56] on span "00:20 - 93F-001.62" at bounding box center [463, 52] width 119 height 18
click at [452, 172] on div "04:20 - 50H-496.08" at bounding box center [451, 174] width 95 height 13
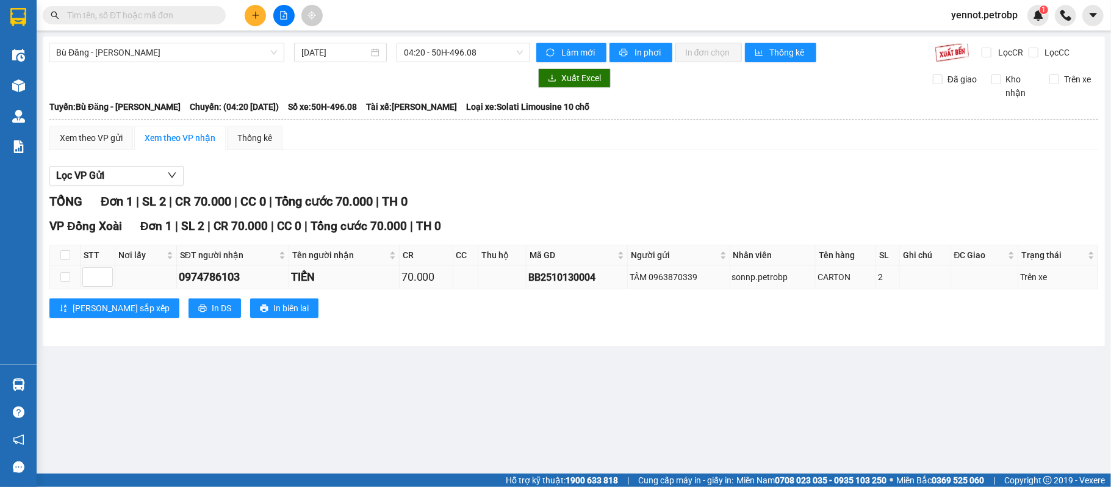
click at [225, 281] on div "0974786103" at bounding box center [233, 276] width 109 height 17
drag, startPoint x: 526, startPoint y: 277, endPoint x: 600, endPoint y: 282, distance: 74.6
click at [600, 282] on td "BB2510130004" at bounding box center [577, 277] width 101 height 24
copy div "BB2510130004"
click at [151, 20] on input "text" at bounding box center [139, 15] width 144 height 13
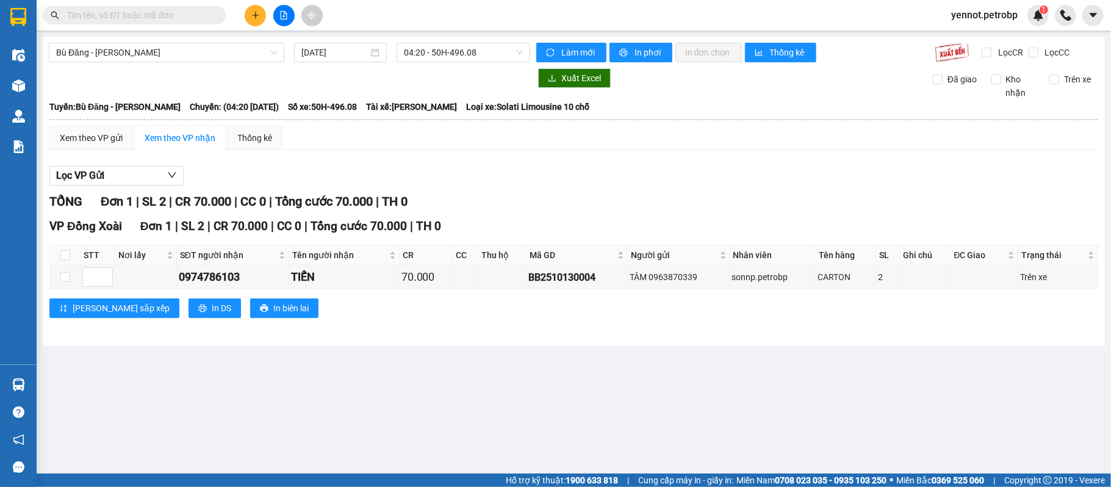
paste input "BB2510130004"
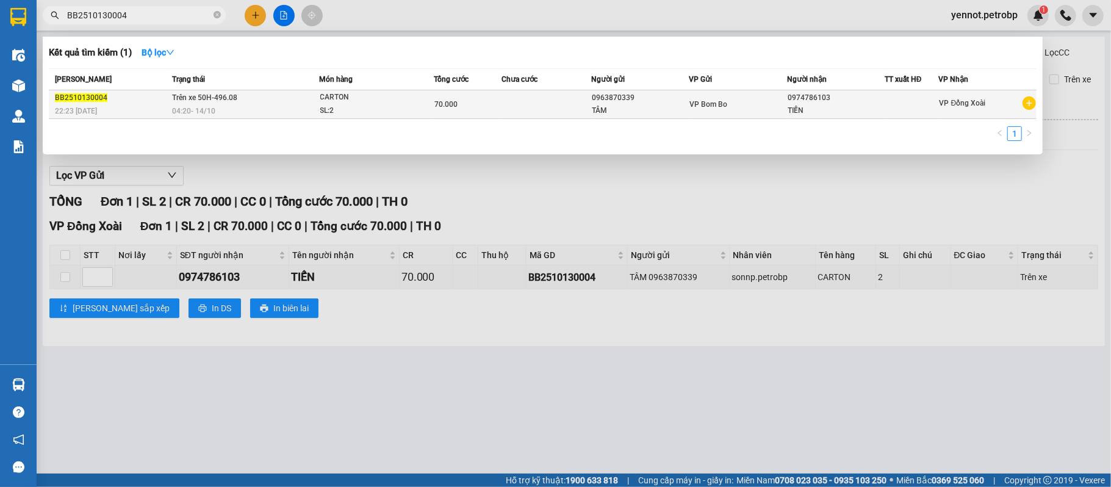
type input "BB2510130004"
click at [994, 103] on div "VP Đồng Xoài" at bounding box center [988, 103] width 96 height 15
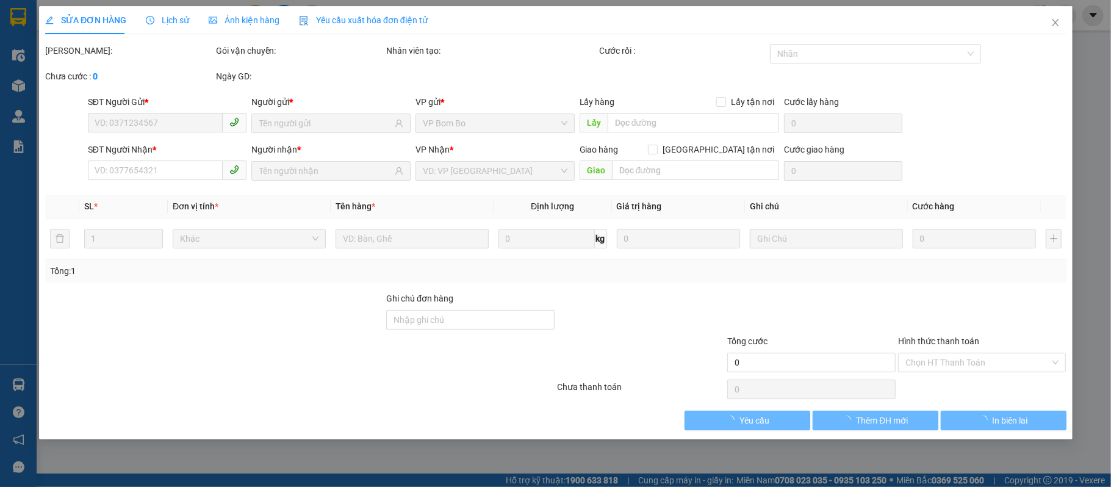
type input "0963870339"
type input "0974786103"
type input "70.000"
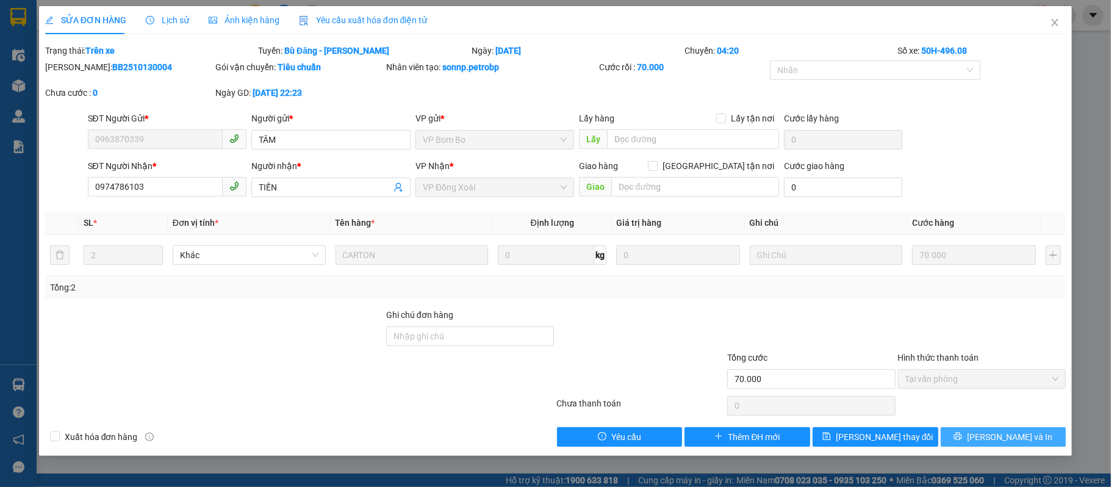
click at [1019, 438] on span "[PERSON_NAME] và In" at bounding box center [1009, 436] width 85 height 13
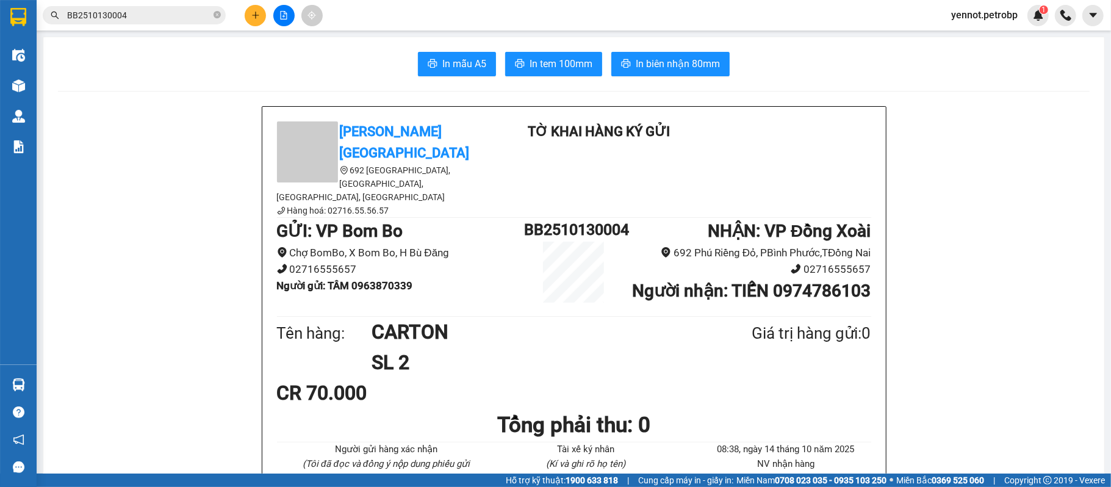
scroll to position [81, 0]
